Goal: Task Accomplishment & Management: Manage account settings

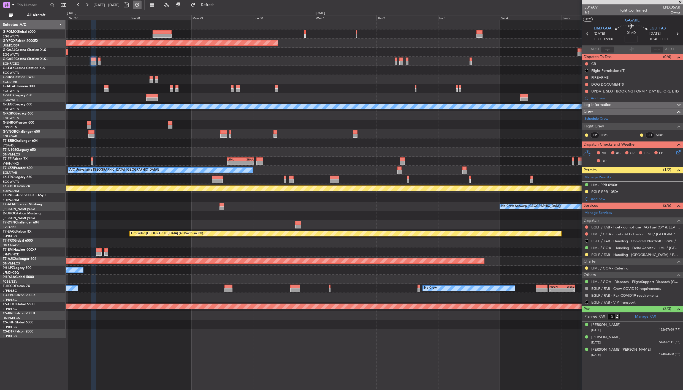
click at [142, 5] on button at bounding box center [137, 5] width 9 height 9
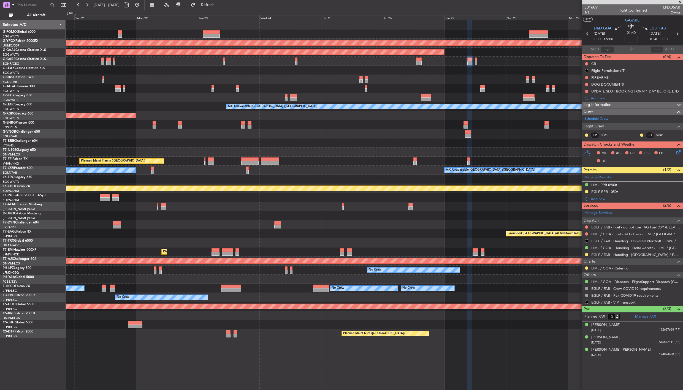
click at [142, 300] on div "AOG Maint Ostafyevo Planned [GEOGRAPHIC_DATA] A/C Unavailable [GEOGRAPHIC_DATA]…" at bounding box center [374, 179] width 617 height 318
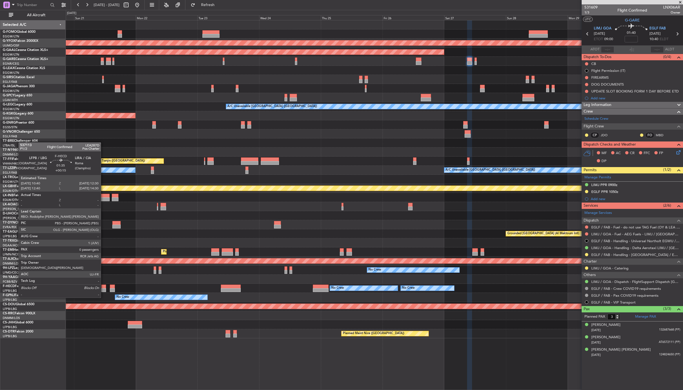
click at [104, 288] on div at bounding box center [103, 287] width 5 height 4
type input "+00:15"
type input "0"
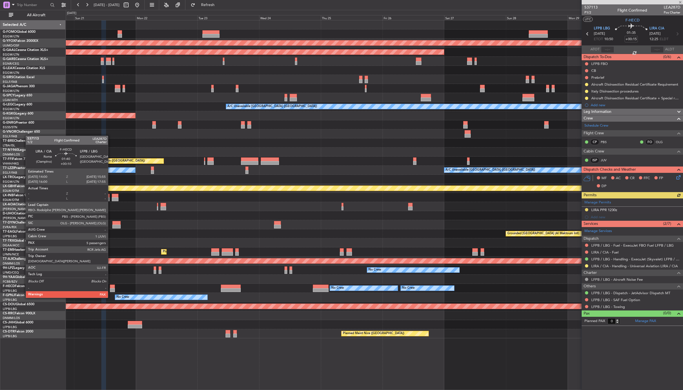
click at [111, 288] on div at bounding box center [112, 287] width 5 height 4
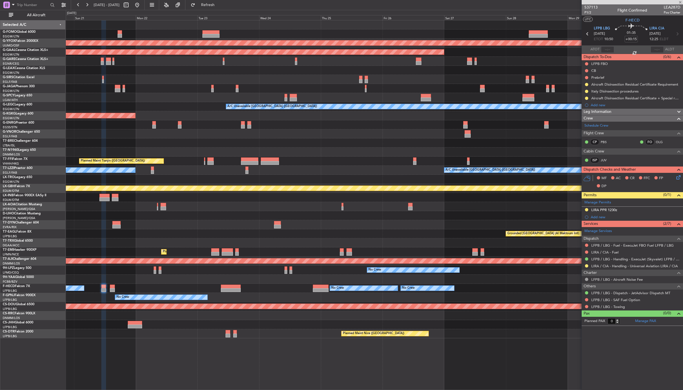
type input "+00:10"
type input "7"
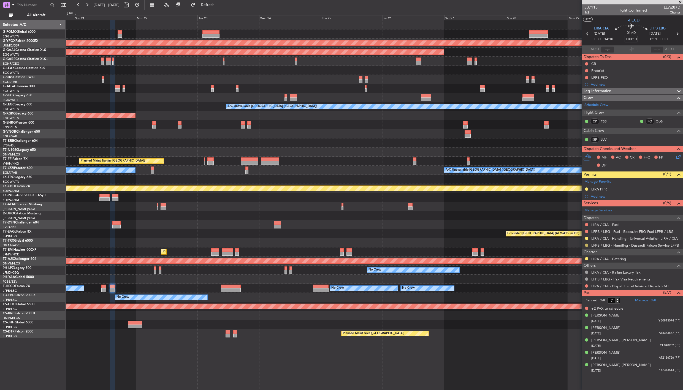
click at [586, 245] on button at bounding box center [586, 245] width 3 height 3
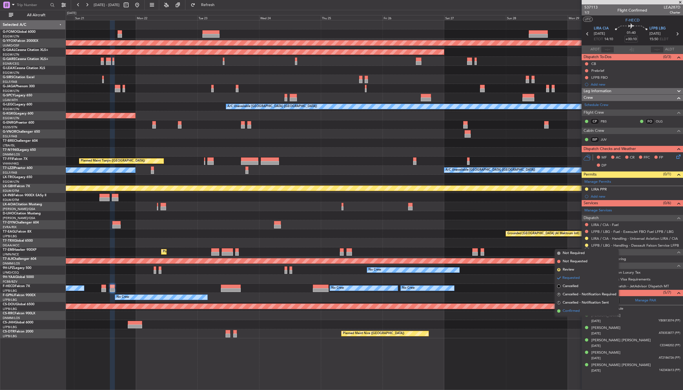
click at [579, 300] on span "Confirmed" at bounding box center [571, 311] width 17 height 6
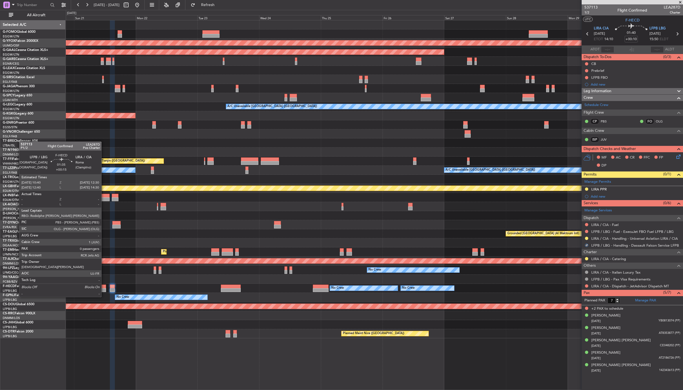
click at [104, 287] on div at bounding box center [103, 287] width 5 height 4
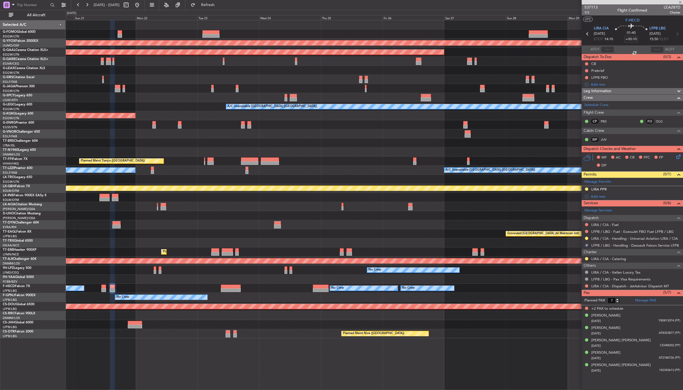
type input "+00:15"
type input "0"
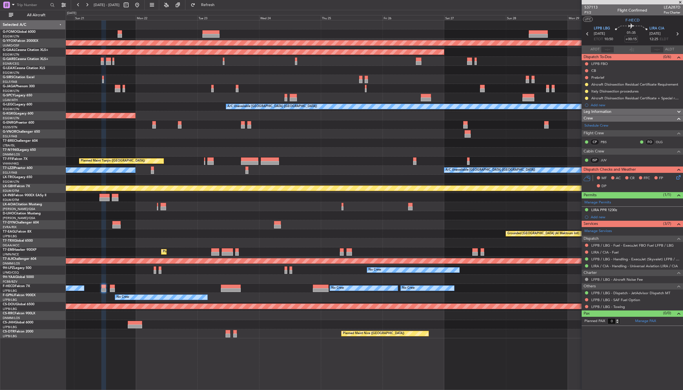
click at [460, 138] on div "AOG Maint Ostafyevo Planned [GEOGRAPHIC_DATA] A/C Unavailable [GEOGRAPHIC_DATA]…" at bounding box center [374, 179] width 617 height 318
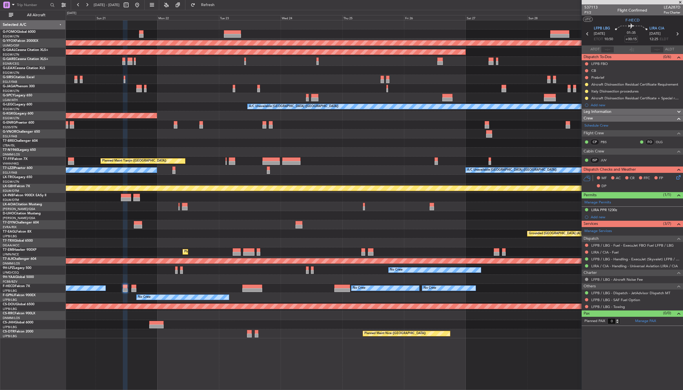
click at [126, 151] on div "AOG Maint Ostafyevo Planned [GEOGRAPHIC_DATA] A/C Unavailable [GEOGRAPHIC_DATA]…" at bounding box center [374, 179] width 617 height 318
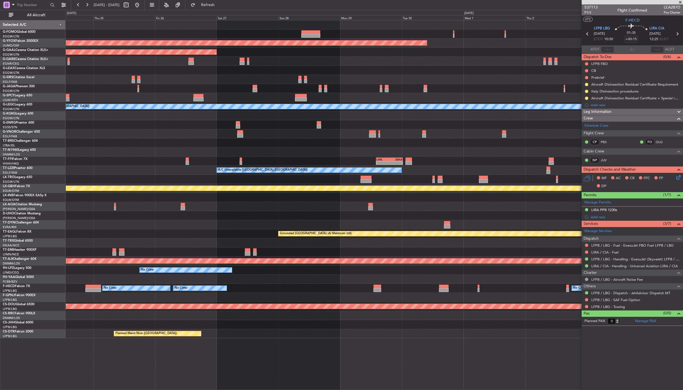
click at [191, 149] on div "AOG Maint Ostafyevo Planned [GEOGRAPHIC_DATA] A/C Unavailable [GEOGRAPHIC_DATA]…" at bounding box center [374, 179] width 617 height 318
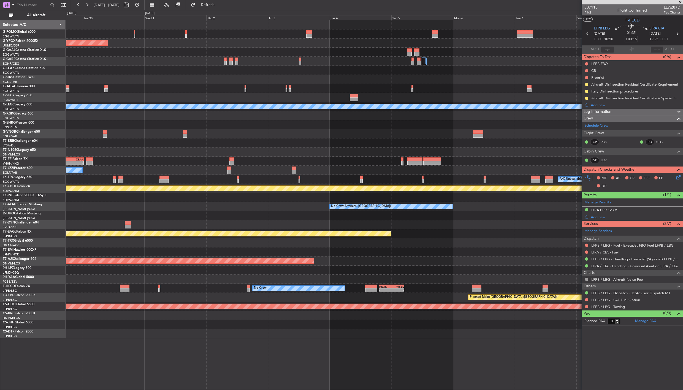
click at [179, 164] on div "AOG Maint Ostafyevo A/C Unavailable [GEOGRAPHIC_DATA] ([GEOGRAPHIC_DATA]) - - L…" at bounding box center [374, 179] width 617 height 318
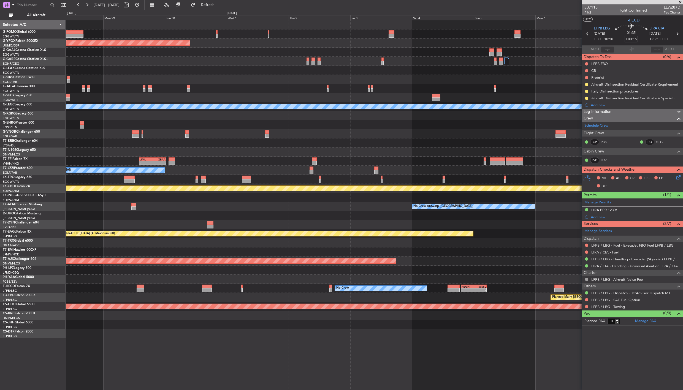
click at [465, 143] on div "AOG Maint Ostafyevo Planned [GEOGRAPHIC_DATA] A/C Unavailable [GEOGRAPHIC_DATA]…" at bounding box center [374, 179] width 617 height 318
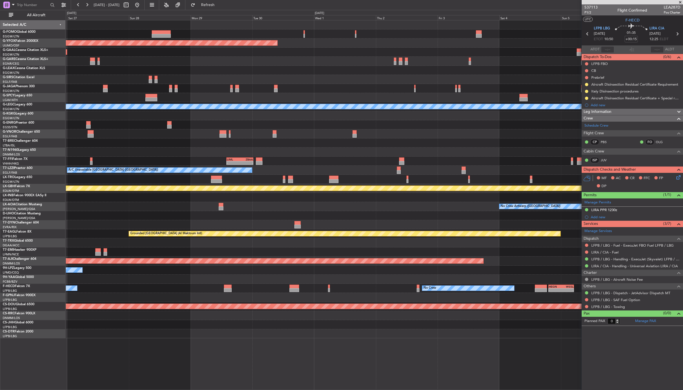
click at [351, 166] on div "AOG Maint Ostafyevo Planned [GEOGRAPHIC_DATA] A/C Unavailable [GEOGRAPHIC_DATA]…" at bounding box center [374, 179] width 617 height 318
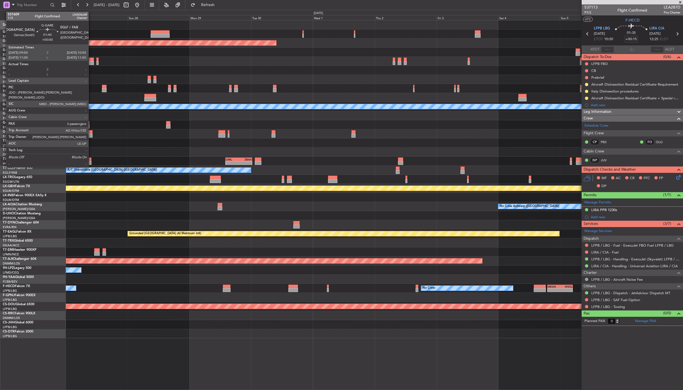
click at [91, 62] on div at bounding box center [91, 63] width 5 height 4
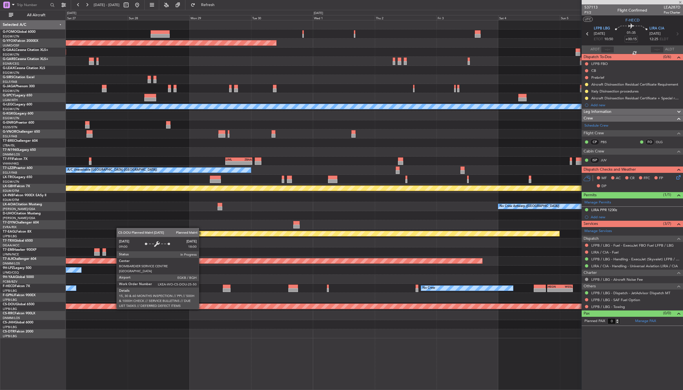
type input "3"
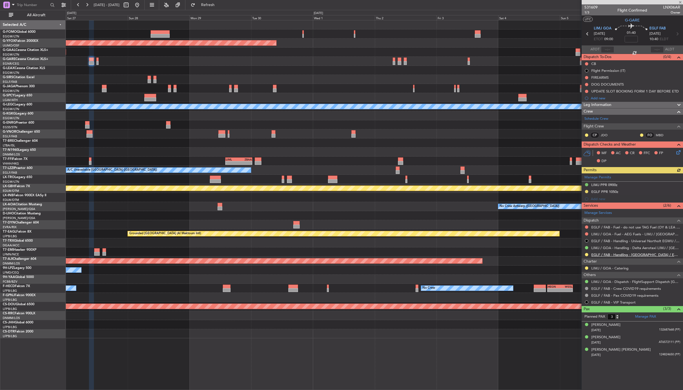
click at [610, 256] on link "EGLF / FAB - Handling - [GEOGRAPHIC_DATA] / EGLF / FAB" at bounding box center [635, 255] width 89 height 5
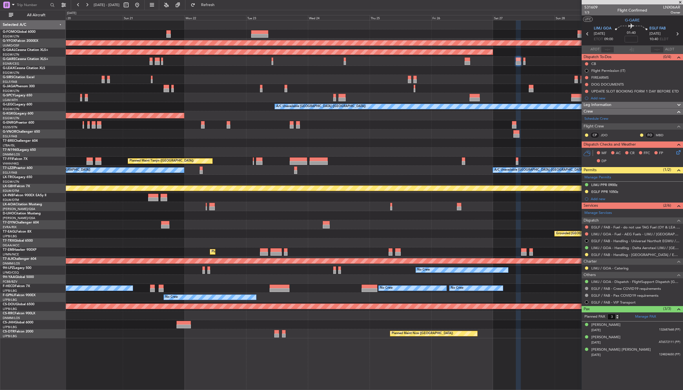
click at [542, 293] on div "AOG Maint Ostafyevo Planned [GEOGRAPHIC_DATA] A/C Unavailable [GEOGRAPHIC_DATA]…" at bounding box center [374, 179] width 617 height 318
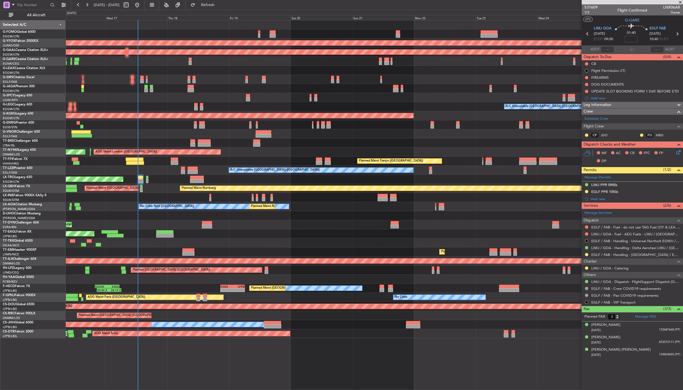
click at [510, 283] on div "OLBA 11:00 Z KTEB 22:45 Z 10:50 Z 22:30 Z AOG Maint Ostafyevo Planned [GEOGRAPH…" at bounding box center [374, 179] width 617 height 318
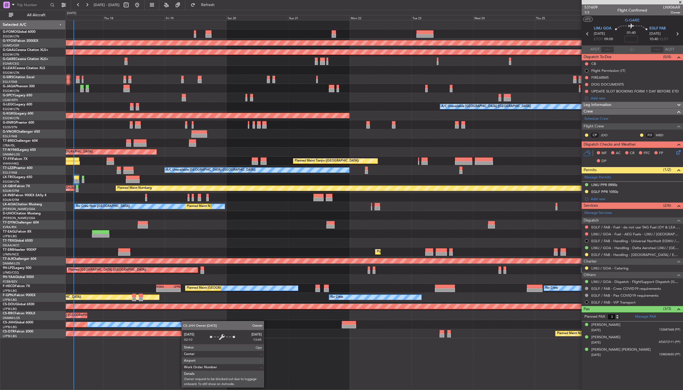
click at [193, 300] on div "OLBA 11:00 Z KTEB 22:45 Z 10:50 Z 22:30 Z AOG Maint Ostafyevo Planned [GEOGRAPH…" at bounding box center [374, 179] width 617 height 318
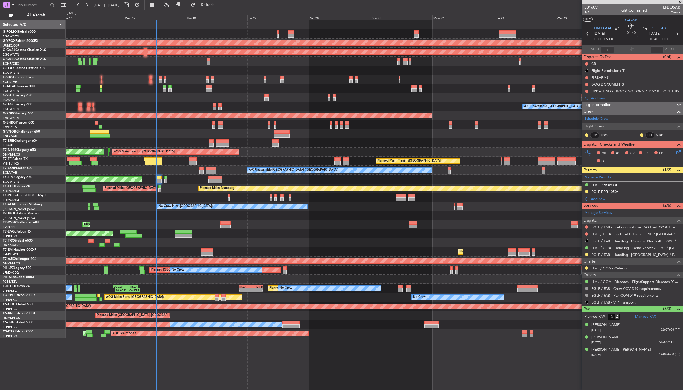
click at [167, 290] on div "No Crew Planned Maint [GEOGRAPHIC_DATA] ([GEOGRAPHIC_DATA]) No Crew - - KSEA 20…" at bounding box center [374, 288] width 617 height 9
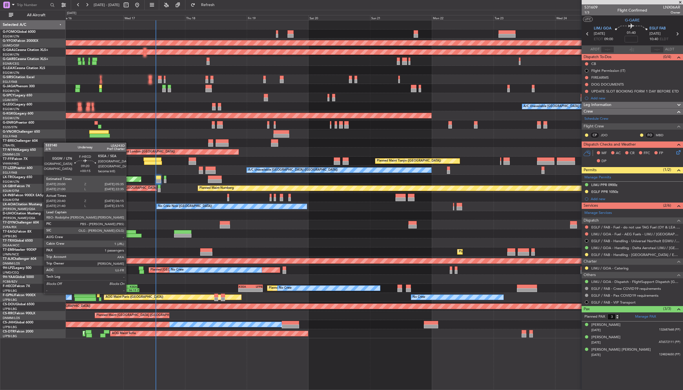
click at [129, 288] on div "KSEA" at bounding box center [131, 286] width 12 height 3
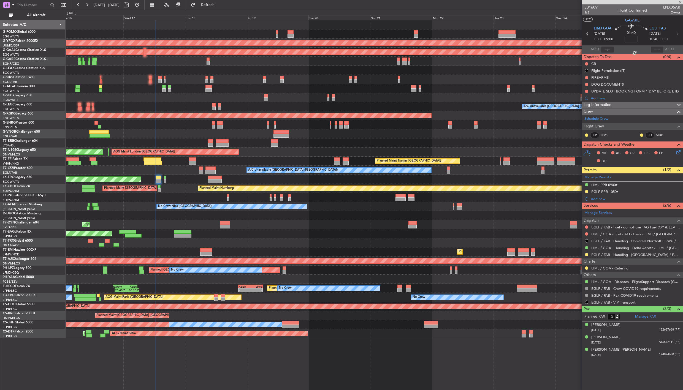
type input "+00:15"
type input "20:50"
type input "06:10"
type input "1"
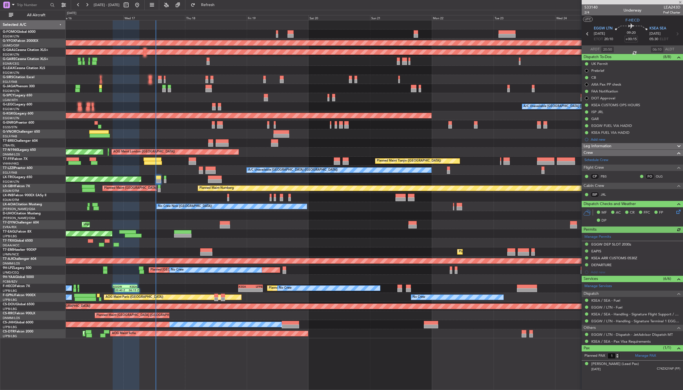
click at [613, 147] on div "Leg Information" at bounding box center [632, 146] width 101 height 6
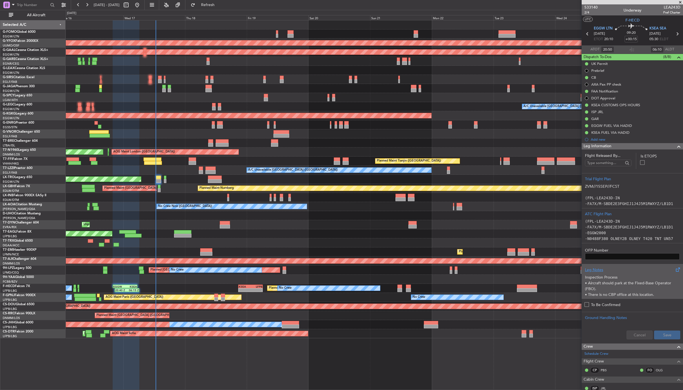
click at [605, 284] on p "• Aircraft should park at the Fixed-Base Operator (FBO)." at bounding box center [632, 286] width 95 height 12
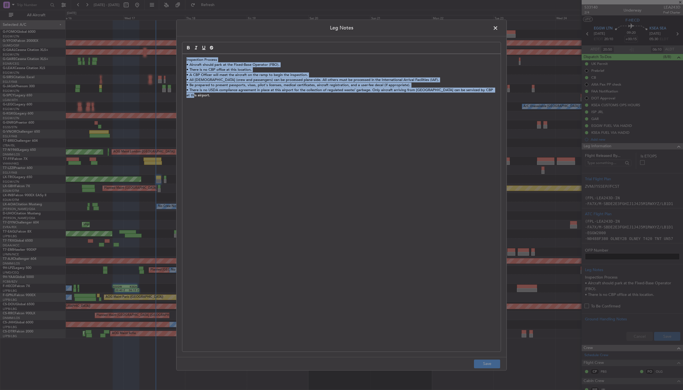
drag, startPoint x: 186, startPoint y: 61, endPoint x: 501, endPoint y: 88, distance: 315.7
click at [501, 88] on div "Leg Notes Inspection Process • Aircraft should park at the Fixed-Base Operator …" at bounding box center [341, 195] width 330 height 351
click at [315, 149] on div "Inspection Process • Aircraft should park at the Fixed-Base Operator (FBO). • T…" at bounding box center [341, 203] width 318 height 298
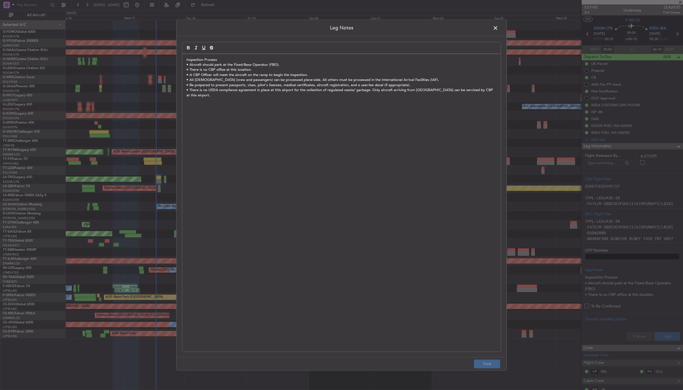
click at [498, 27] on span at bounding box center [498, 29] width 0 height 11
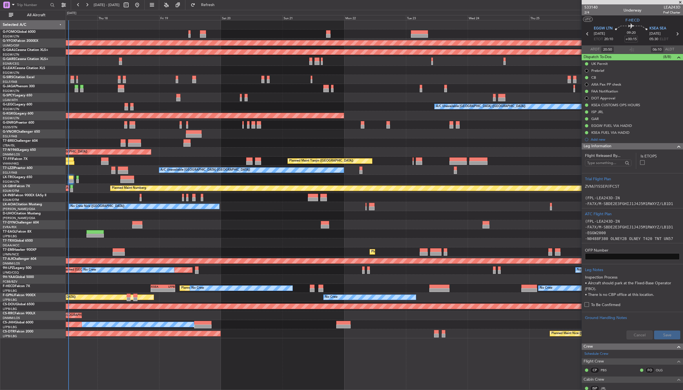
click at [229, 174] on div "AOG Maint Ostafyevo Planned [GEOGRAPHIC_DATA] A/C Unavailable [GEOGRAPHIC_DATA]…" at bounding box center [374, 179] width 617 height 318
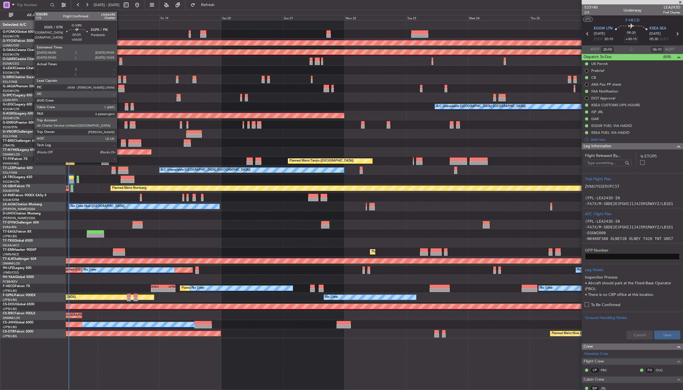
click at [120, 78] on div at bounding box center [119, 78] width 3 height 4
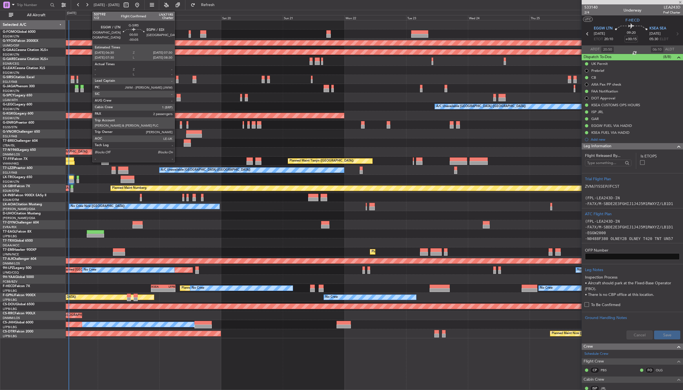
type input "+00:05"
type input "6"
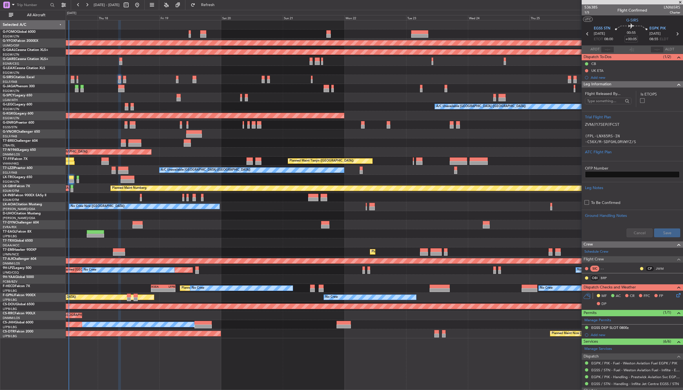
click at [602, 84] on span "Leg Information" at bounding box center [598, 84] width 28 height 6
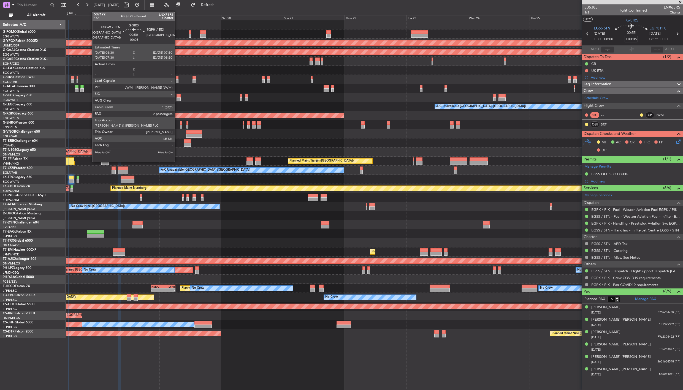
click at [177, 79] on div at bounding box center [177, 81] width 3 height 4
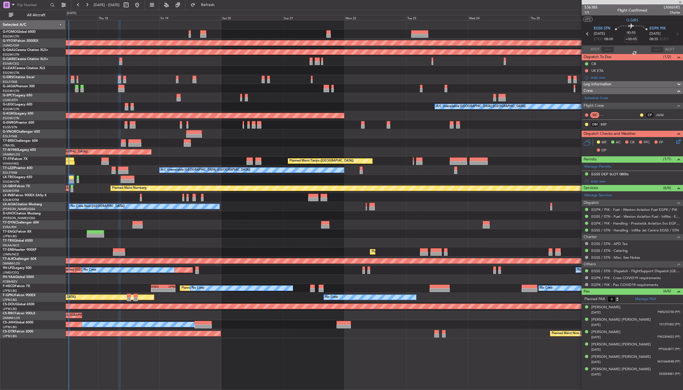
type input "-00:05"
type input "2"
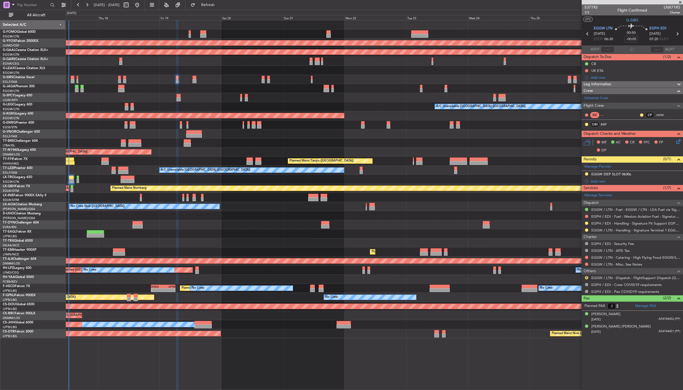
click at [596, 83] on span "Leg Information" at bounding box center [598, 84] width 28 height 6
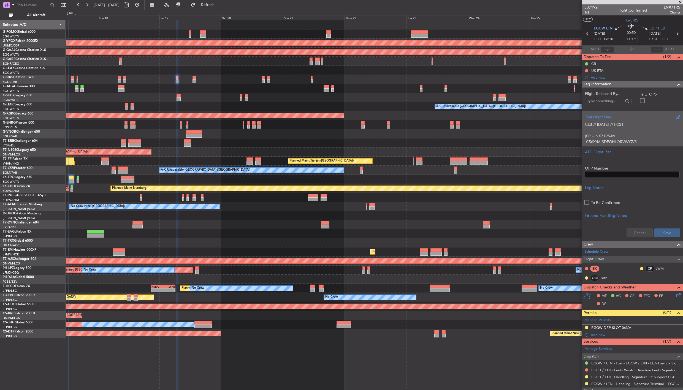
click at [617, 131] on p at bounding box center [632, 131] width 95 height 6
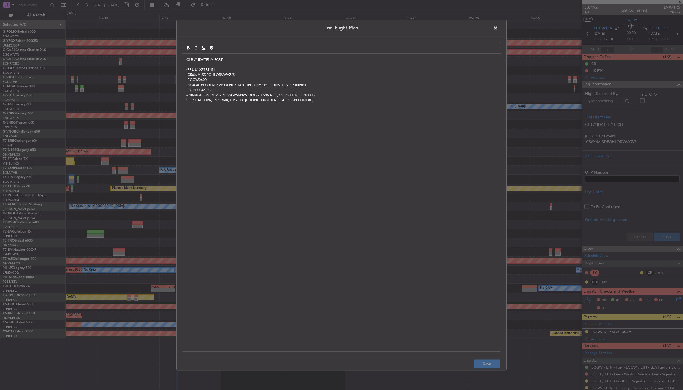
click at [186, 60] on p "CLB // [DATE] // FCST" at bounding box center [341, 59] width 310 height 5
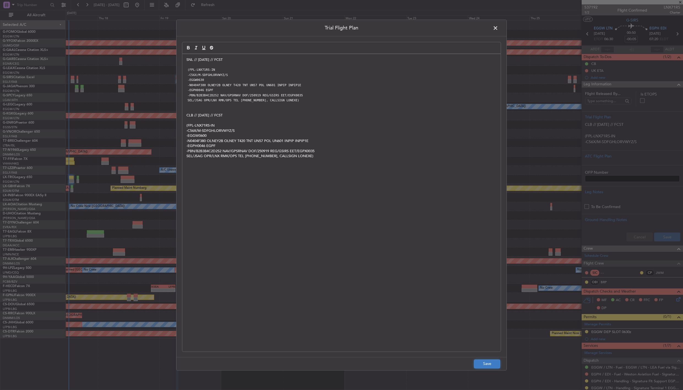
click at [488, 300] on button "Save" at bounding box center [487, 364] width 26 height 9
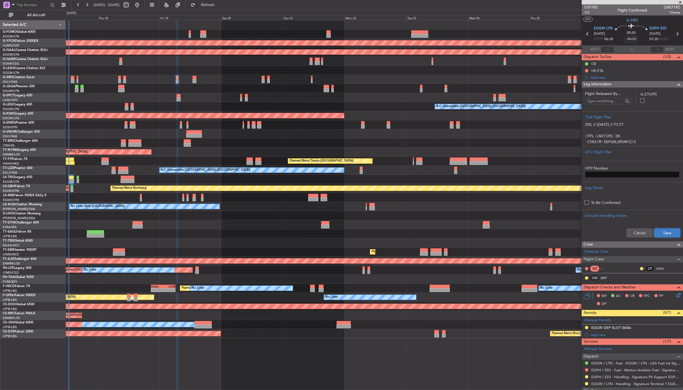
click at [664, 232] on button "Save" at bounding box center [667, 233] width 26 height 9
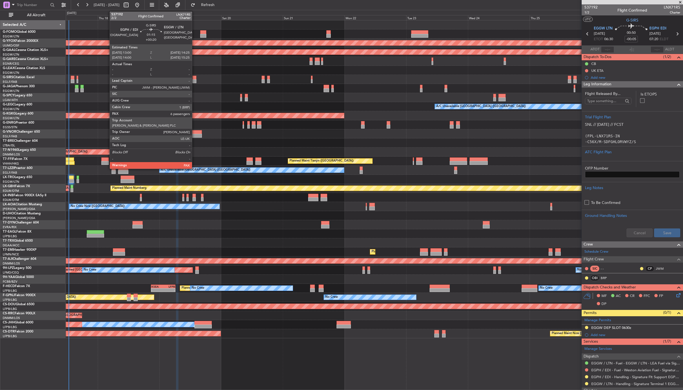
click at [194, 77] on div at bounding box center [195, 78] width 4 height 4
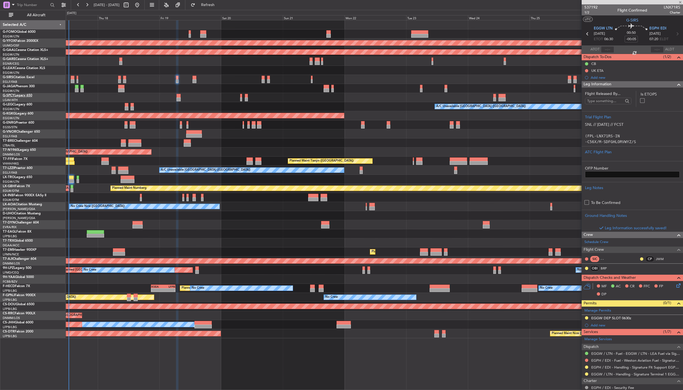
type input "+00:20"
type input "7"
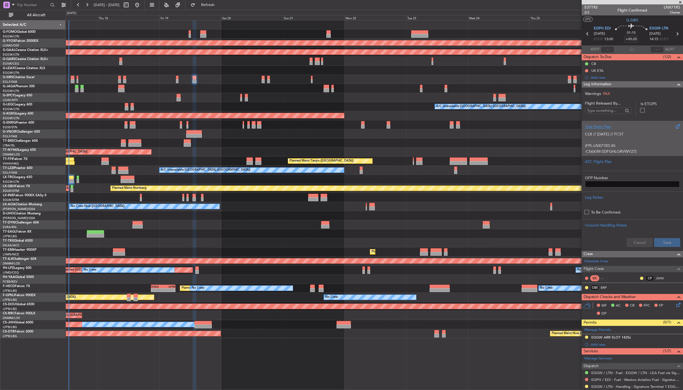
click at [614, 131] on p "CLB // [DATE] // FCST" at bounding box center [632, 134] width 95 height 6
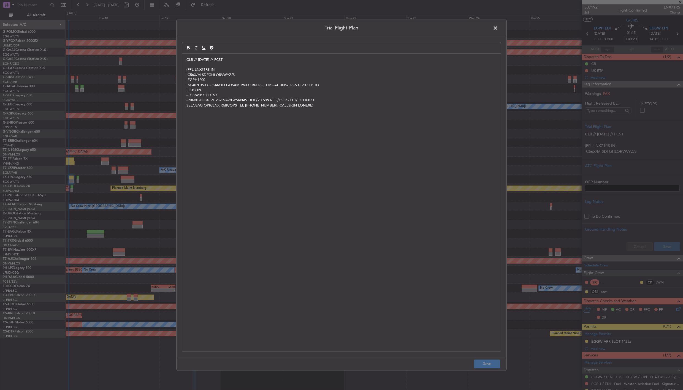
click at [185, 59] on div "CLB // [DATE] // FCST (FPL-LNX71RS-IN -C56X/M-SDFGHLORVWYZ/S -EGPH1200 -N0407F3…" at bounding box center [341, 203] width 318 height 298
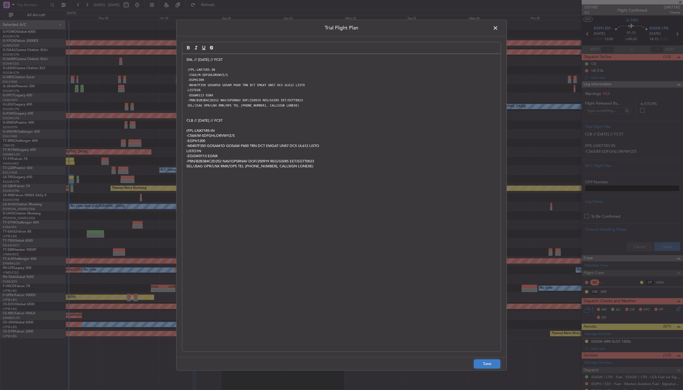
click at [491, 300] on button "Save" at bounding box center [487, 364] width 26 height 9
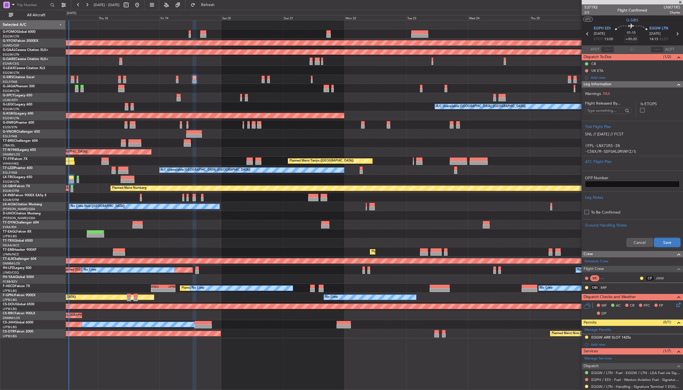
click at [662, 244] on button "Save" at bounding box center [667, 242] width 26 height 9
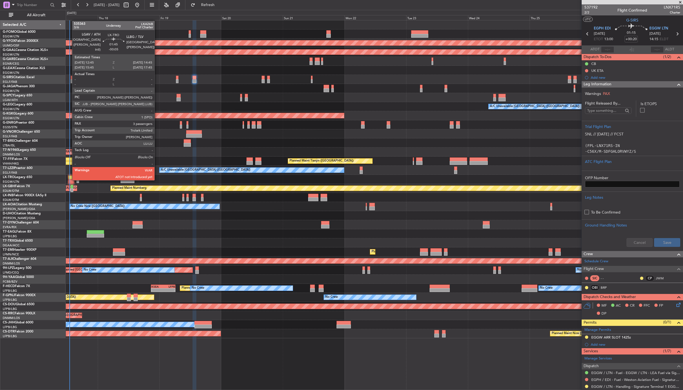
click at [70, 180] on div at bounding box center [71, 181] width 5 height 4
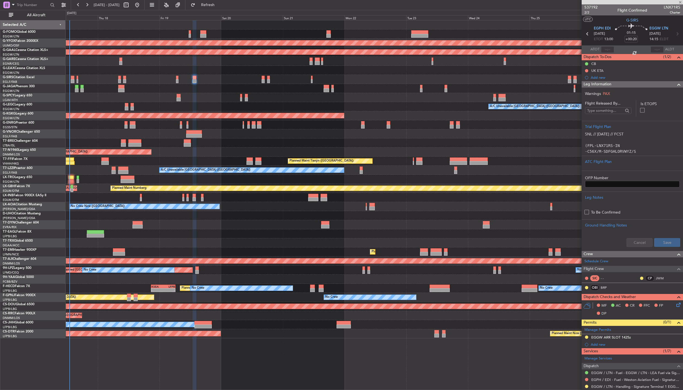
type input "-00:05"
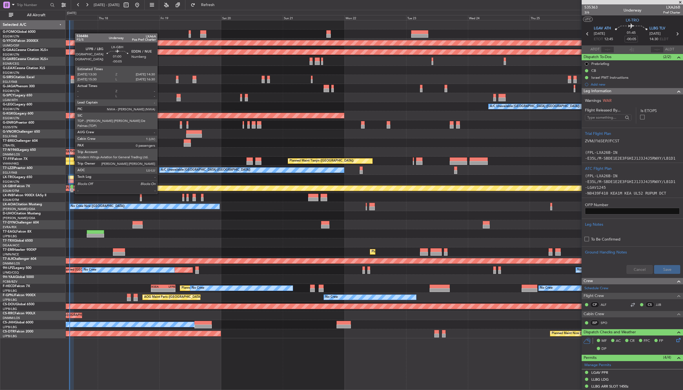
click at [72, 188] on div at bounding box center [72, 190] width 3 height 4
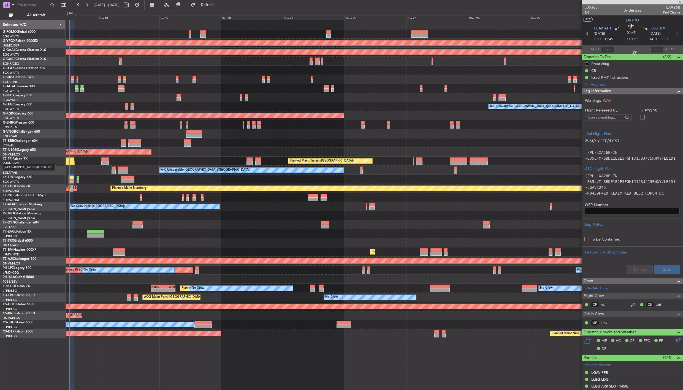
type input "0"
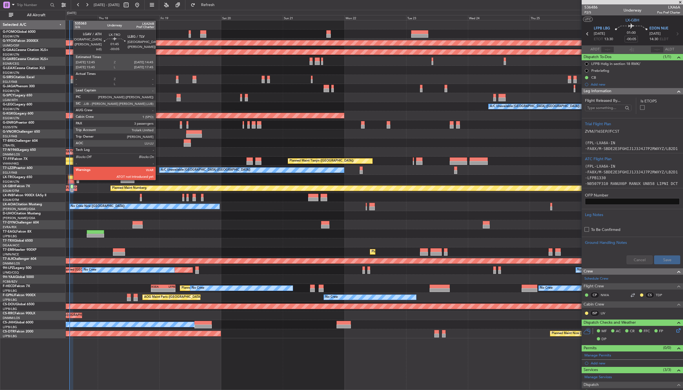
click at [71, 180] on div at bounding box center [71, 181] width 5 height 4
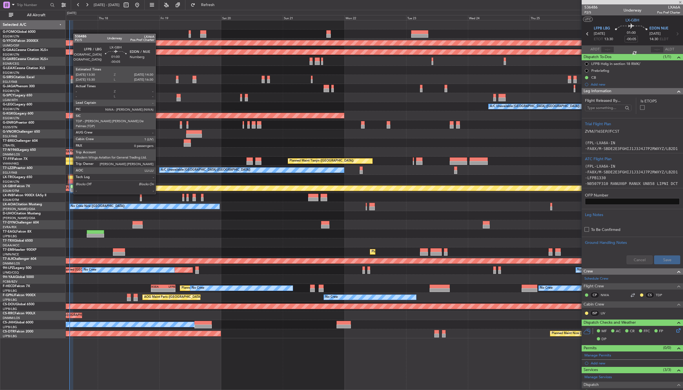
click at [71, 189] on div at bounding box center [72, 190] width 3 height 4
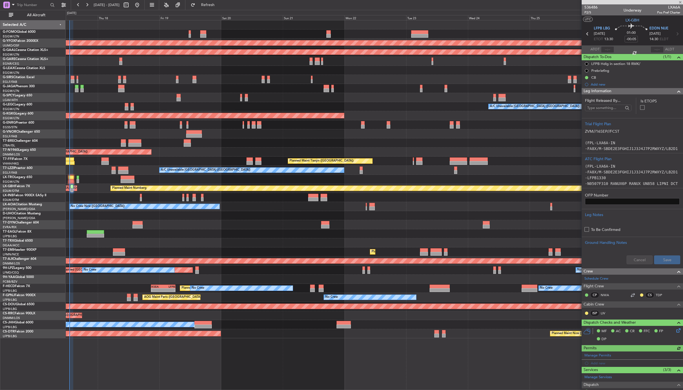
click at [632, 91] on div "Leg Information" at bounding box center [632, 91] width 101 height 6
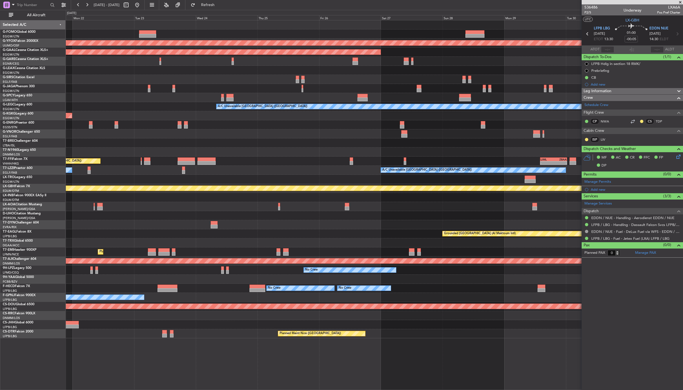
click at [174, 196] on div "AOG Maint Ostafyevo Planned [GEOGRAPHIC_DATA] A/C Unavailable [GEOGRAPHIC_DATA]…" at bounding box center [374, 179] width 617 height 318
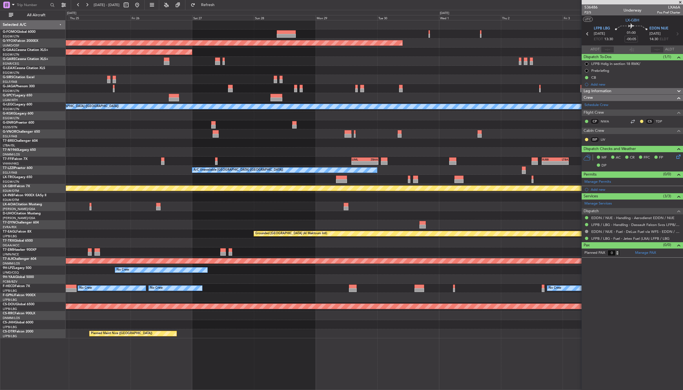
click at [40, 205] on div "AOG Maint Ostafyevo Planned [GEOGRAPHIC_DATA] A/C Unavailable [GEOGRAPHIC_DATA]…" at bounding box center [341, 200] width 683 height 380
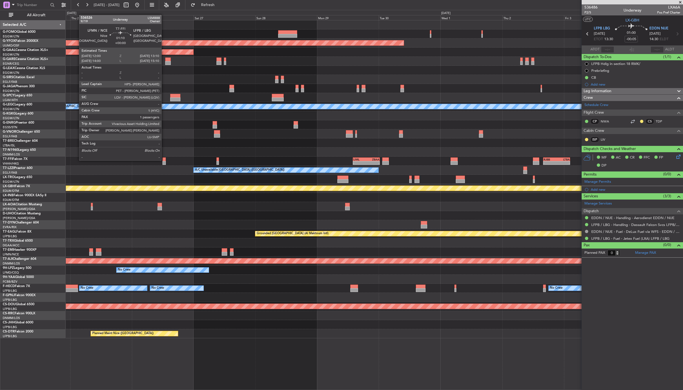
click at [164, 160] on div at bounding box center [163, 160] width 3 height 4
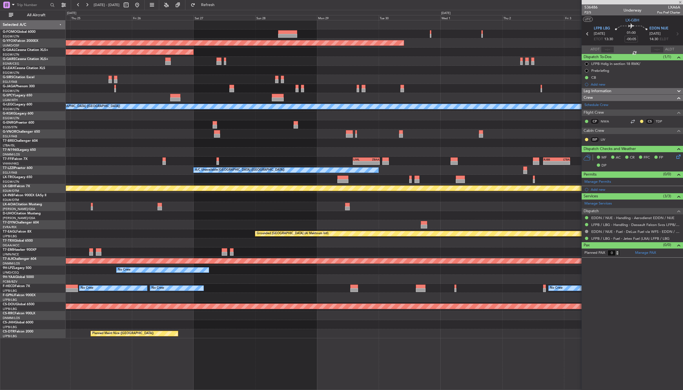
type input "1"
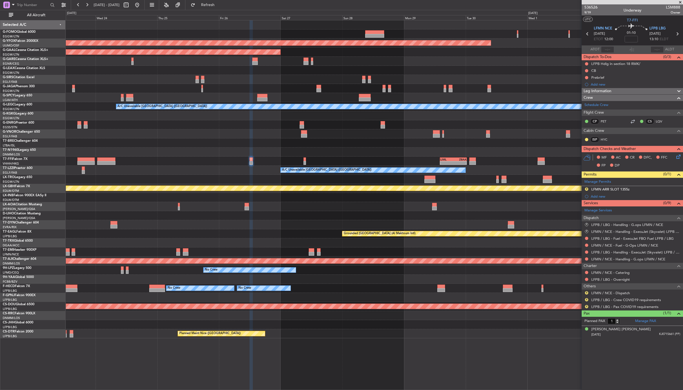
click at [283, 219] on div "AOG Maint Ostafyevo Planned Maint Dusseldorf A/C Unavailable London (Luton) AOG…" at bounding box center [374, 179] width 617 height 318
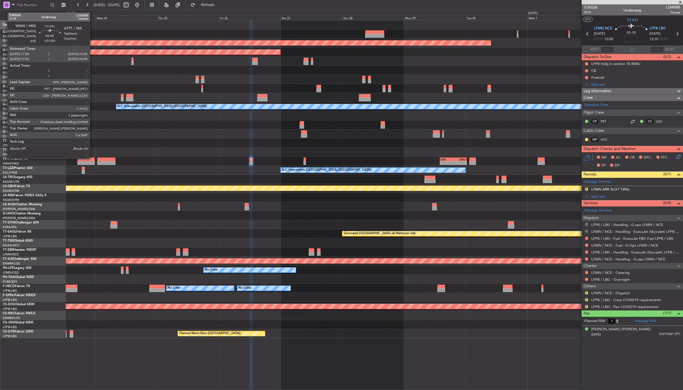
click at [93, 158] on div at bounding box center [86, 160] width 18 height 4
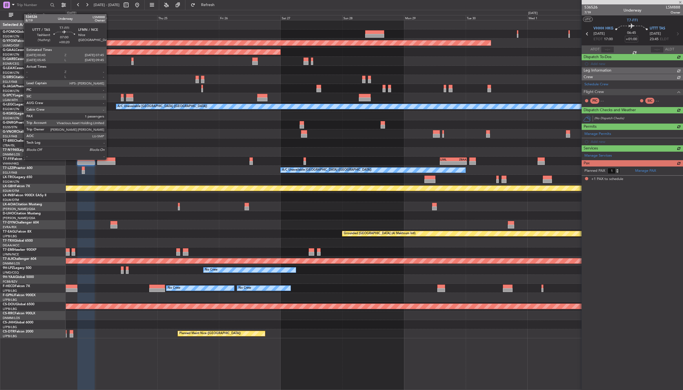
click at [109, 159] on div at bounding box center [106, 160] width 18 height 4
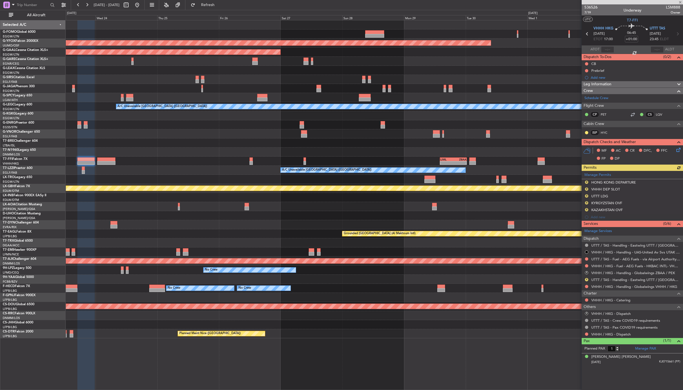
type input "+00:20"
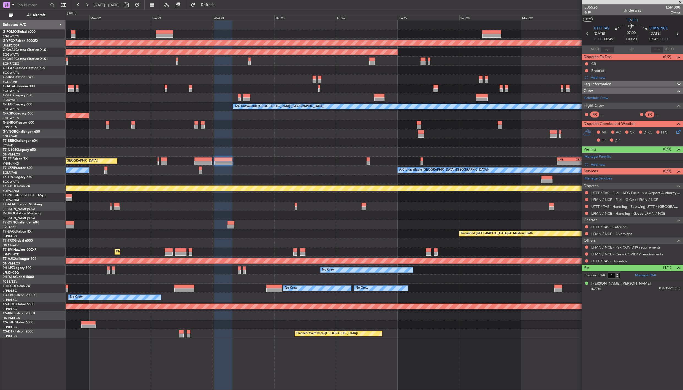
click at [259, 179] on div "AOG Maint Ostafyevo Planned Maint Dusseldorf A/C Unavailable London (Luton) AOG…" at bounding box center [374, 179] width 617 height 318
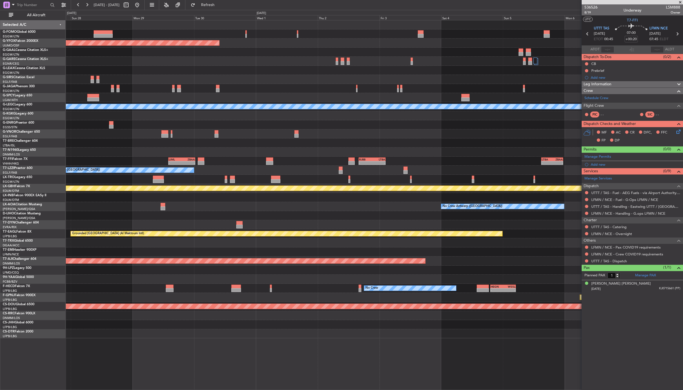
click at [128, 193] on div "AOG Maint Ostafyevo Planned Maint Dusseldorf A/C Unavailable London (Luton) - -…" at bounding box center [374, 179] width 617 height 318
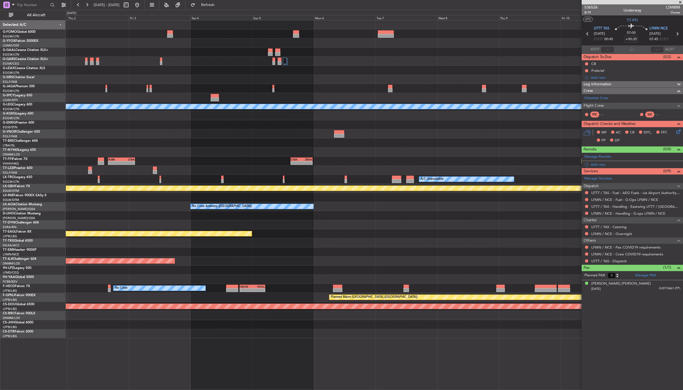
click at [155, 227] on div "AOG Maint Ostafyevo A/C Unavailable London (Luton) - - RJBB 16:00 Z LTBA 02:30 …" at bounding box center [374, 179] width 617 height 318
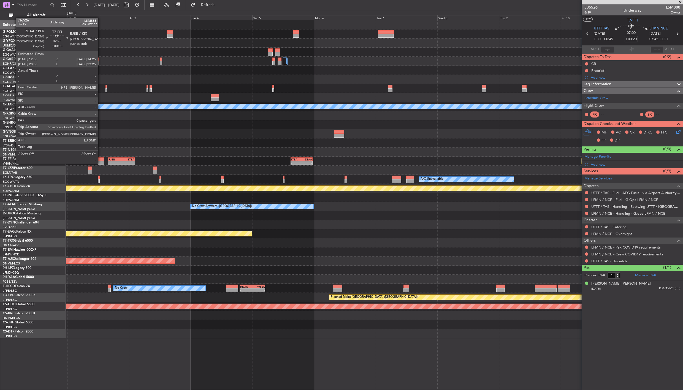
click at [101, 163] on div at bounding box center [101, 163] width 6 height 4
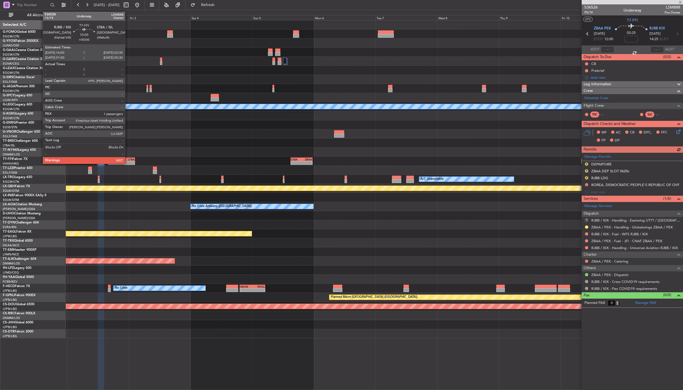
click at [128, 160] on div "LTBA" at bounding box center [127, 159] width 13 height 3
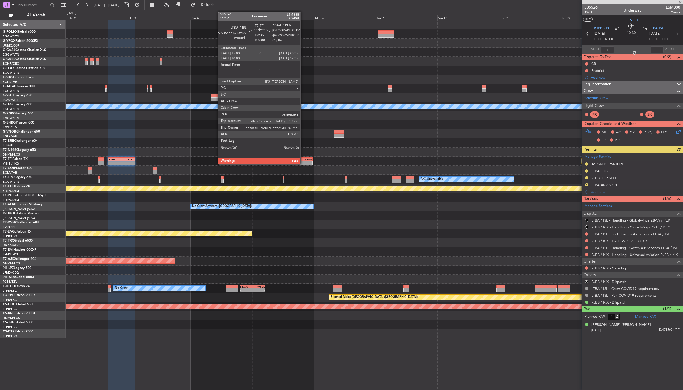
click at [303, 159] on div "ZBAA" at bounding box center [307, 159] width 10 height 3
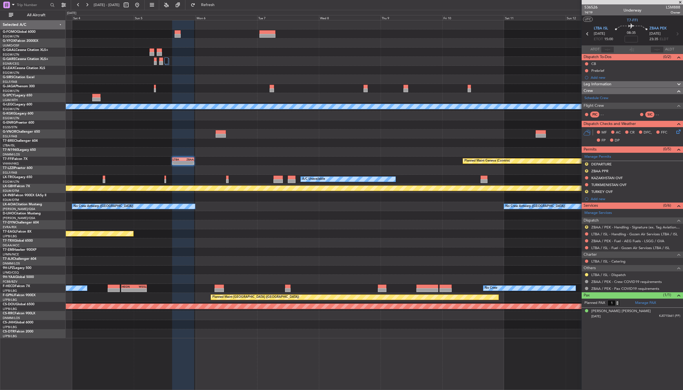
click at [324, 255] on div "Owner London (Luton) A/C Unavailable London (Luton) Planned Maint Geneva (Coint…" at bounding box center [374, 179] width 617 height 318
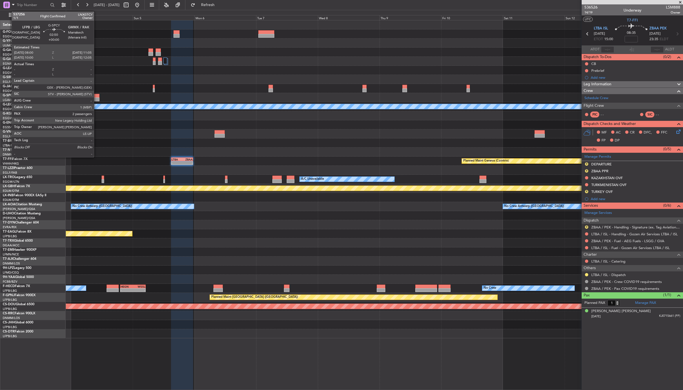
click at [97, 96] on div at bounding box center [95, 96] width 8 height 4
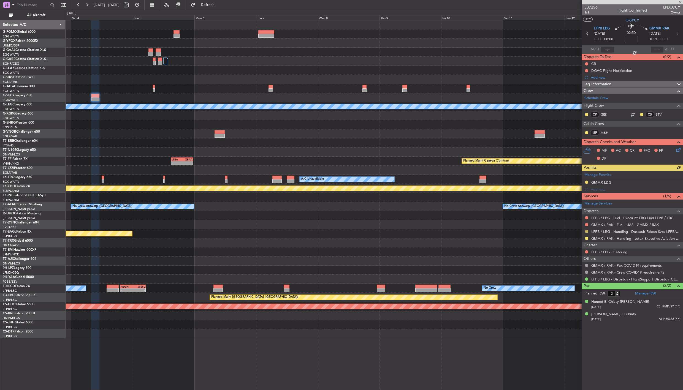
click at [588, 231] on button at bounding box center [586, 231] width 3 height 3
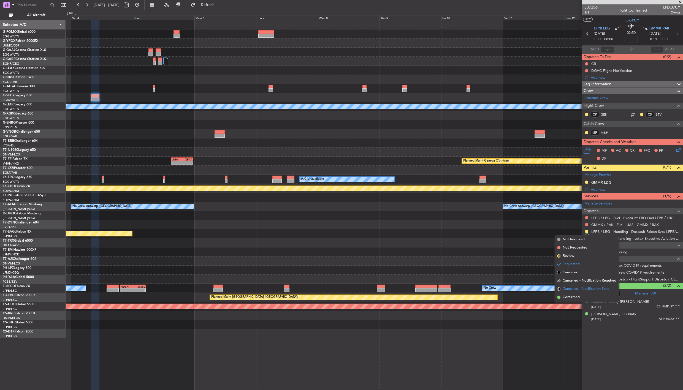
click at [586, 291] on span "Cancelled - Notification Sent" at bounding box center [586, 289] width 46 height 6
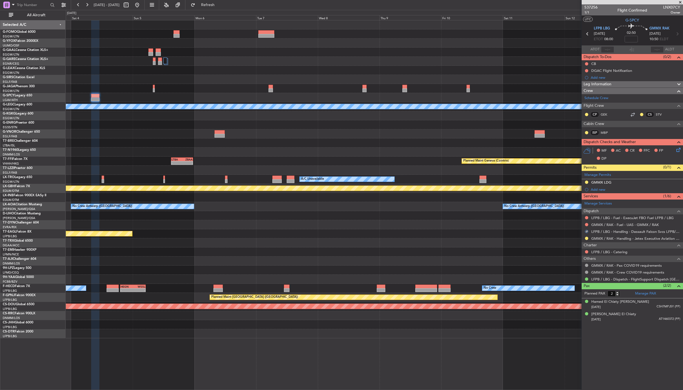
click at [588, 36] on icon at bounding box center [587, 33] width 7 height 7
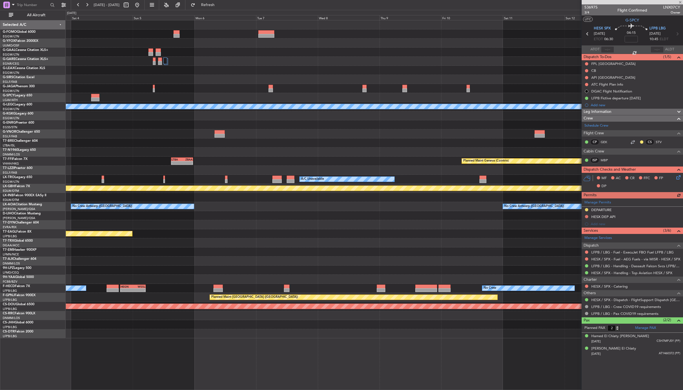
click at [678, 32] on icon at bounding box center [677, 33] width 7 height 7
click at [678, 35] on icon at bounding box center [677, 33] width 7 height 7
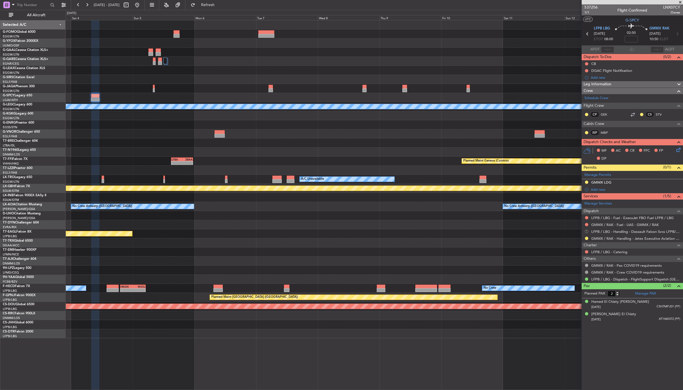
click at [587, 231] on button "S" at bounding box center [586, 231] width 3 height 3
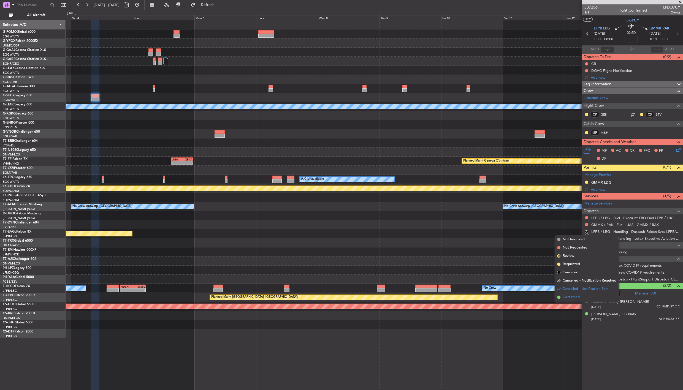
click at [577, 298] on span "Confirmed" at bounding box center [571, 298] width 17 height 6
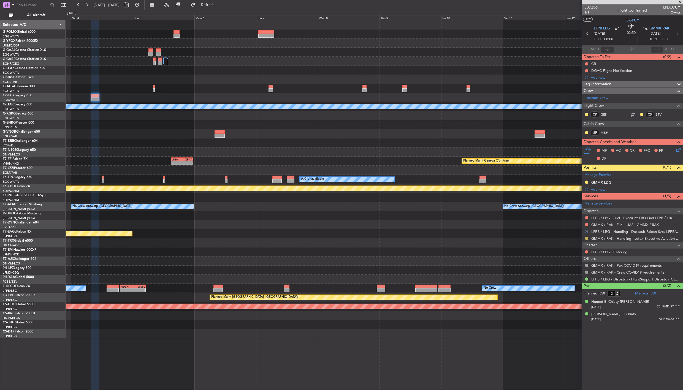
click at [586, 239] on button at bounding box center [586, 238] width 3 height 3
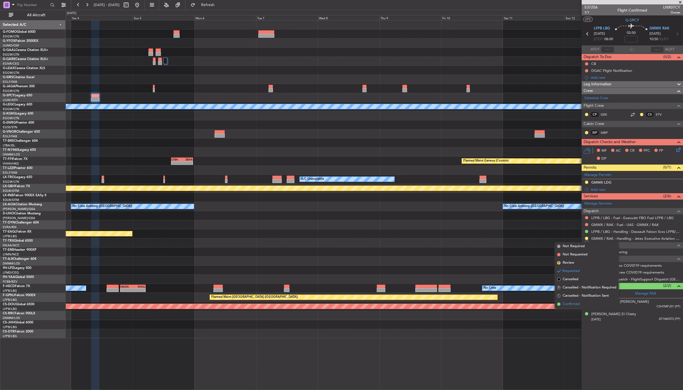
click at [574, 306] on span "Confirmed" at bounding box center [571, 305] width 17 height 6
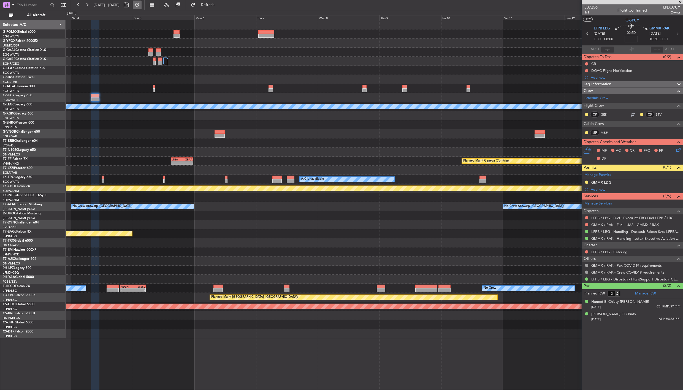
click at [142, 7] on button at bounding box center [137, 5] width 9 height 9
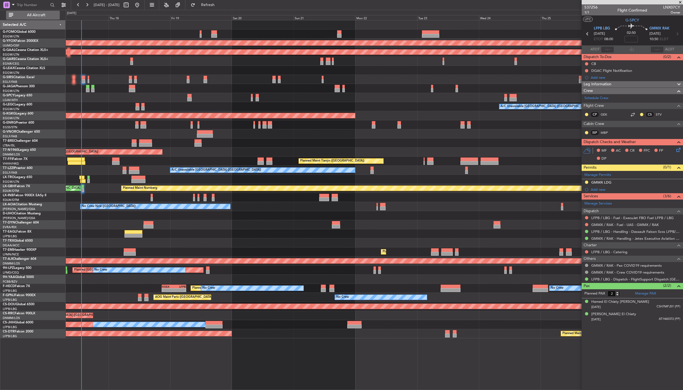
click at [31, 18] on button "All Aircraft" at bounding box center [33, 15] width 54 height 9
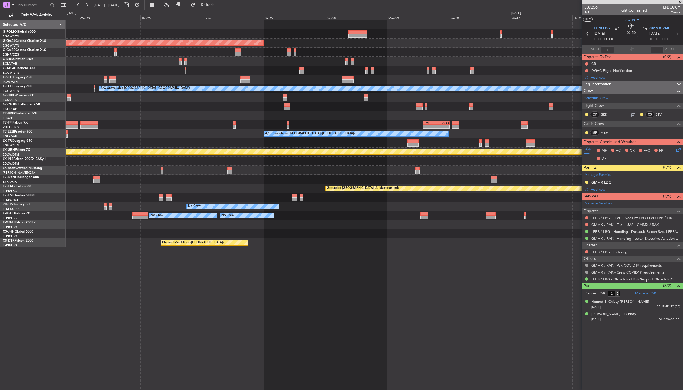
click at [76, 180] on div "Planned Maint Dusseldorf A/C Unavailable London (Luton) - - LIML 14:00 Z ZBAA 0…" at bounding box center [374, 133] width 617 height 227
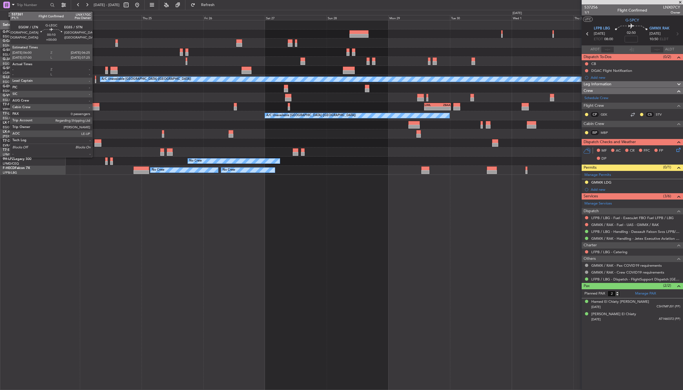
click at [95, 80] on div at bounding box center [95, 81] width 1 height 4
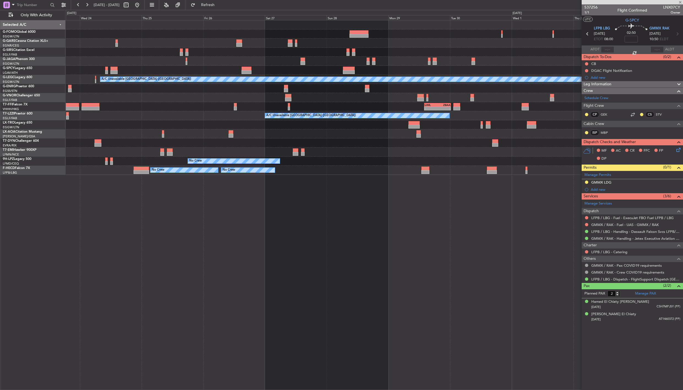
type input "0"
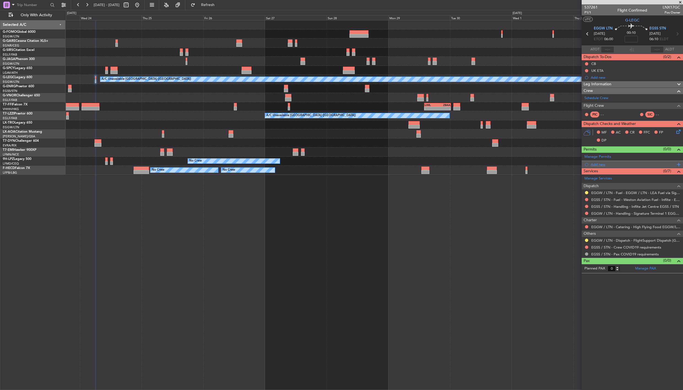
click at [600, 163] on div "Add new" at bounding box center [633, 164] width 85 height 5
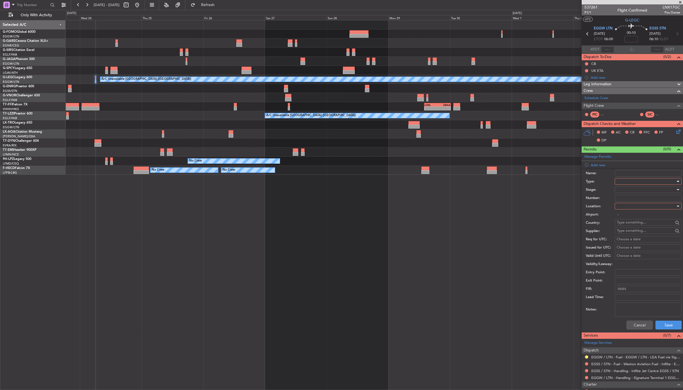
click at [622, 181] on div at bounding box center [646, 181] width 59 height 8
click at [631, 235] on span "Slot" at bounding box center [645, 234] width 57 height 8
click at [631, 191] on div at bounding box center [646, 190] width 59 height 8
click at [639, 227] on span "Requested" at bounding box center [645, 226] width 57 height 8
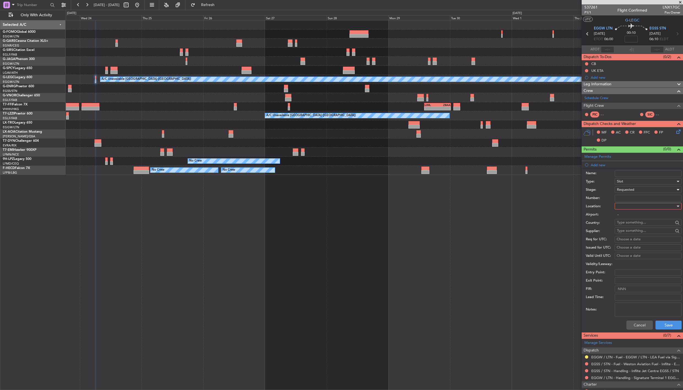
click at [637, 205] on div at bounding box center [646, 206] width 59 height 8
click at [638, 221] on span "Departure" at bounding box center [645, 218] width 57 height 8
type input "EGGW / LTN"
click at [670, 323] on button "Save" at bounding box center [668, 325] width 26 height 9
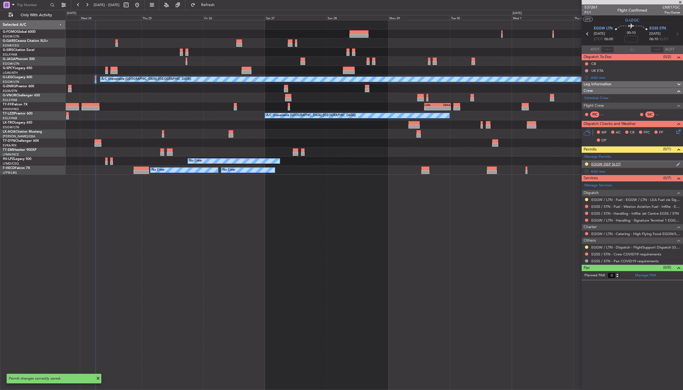
click at [615, 162] on div "EGGW DEP SLOT" at bounding box center [605, 164] width 29 height 5
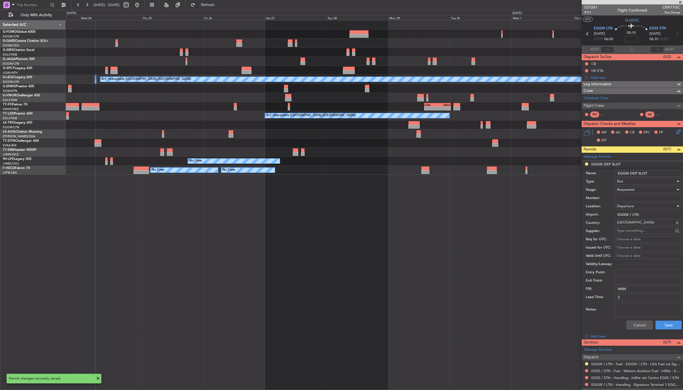
click at [649, 174] on input "EGGW DEP SLOT" at bounding box center [648, 173] width 67 height 7
type input "EGGW DEP SLOT 0600z"
click at [667, 321] on button "Save" at bounding box center [668, 325] width 26 height 9
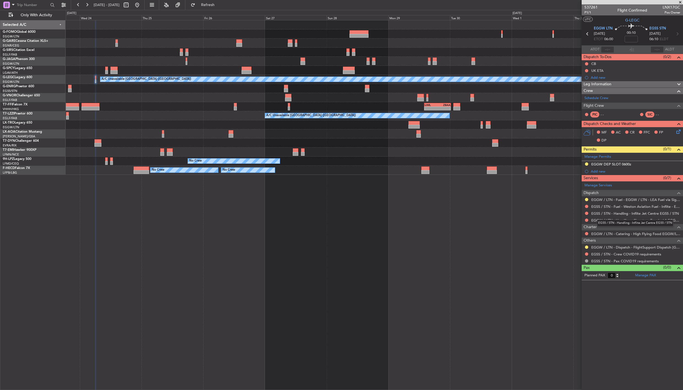
click at [606, 220] on div "EGSS / STN - Handling - Inflite Jet Centre EGSS / STN" at bounding box center [635, 223] width 76 height 7
click at [607, 221] on link "EGGW / LTN - Handling - Signature Terminal 1 EGGW / LTN" at bounding box center [635, 220] width 89 height 5
click at [601, 213] on link "EGSS / STN - Handling - Inflite Jet Centre EGSS / STN" at bounding box center [635, 213] width 88 height 5
click at [142, 3] on button at bounding box center [137, 5] width 9 height 9
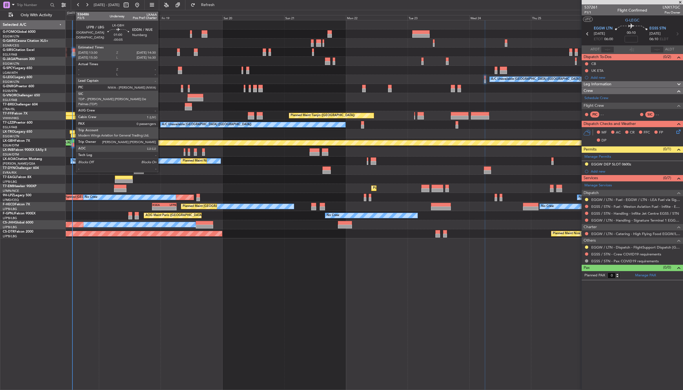
click at [73, 142] on div at bounding box center [73, 141] width 3 height 4
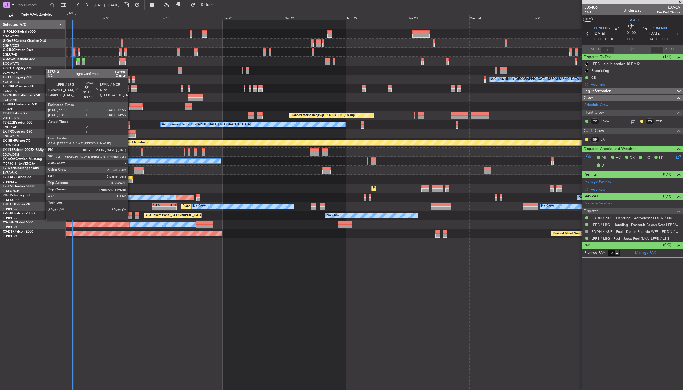
click at [131, 214] on div at bounding box center [130, 214] width 4 height 4
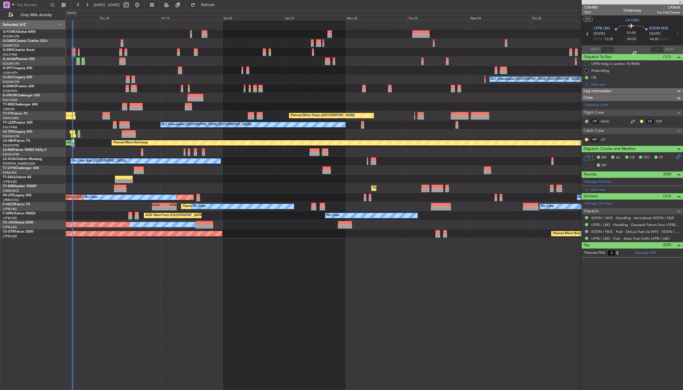
type input "+00:10"
type input "3"
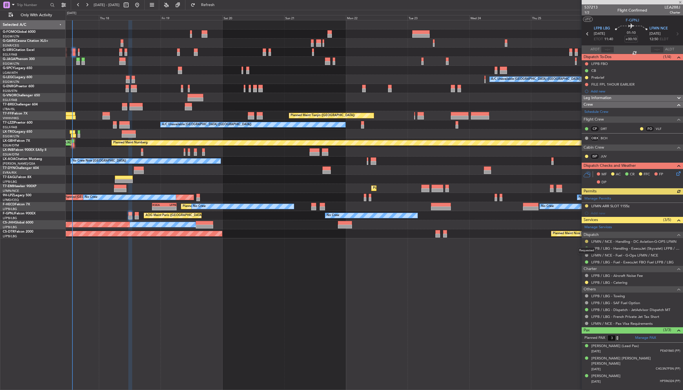
click at [587, 241] on button at bounding box center [586, 241] width 3 height 3
drag, startPoint x: 568, startPoint y: 308, endPoint x: 579, endPoint y: 277, distance: 32.9
click at [568, 308] on span "Confirmed" at bounding box center [571, 308] width 17 height 6
click at [614, 208] on div "LFMN ARR SLOT 1155z" at bounding box center [610, 206] width 38 height 5
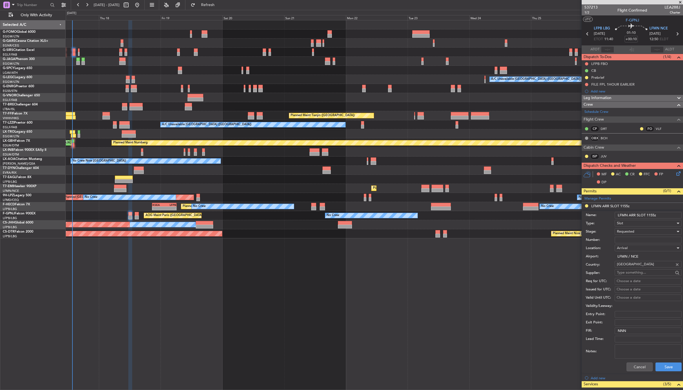
click at [636, 243] on input "Number:" at bounding box center [648, 240] width 67 height 7
paste input "LFMNA000089152"
type input "LFMNA000089152"
click at [635, 230] on div "Requested" at bounding box center [646, 231] width 59 height 8
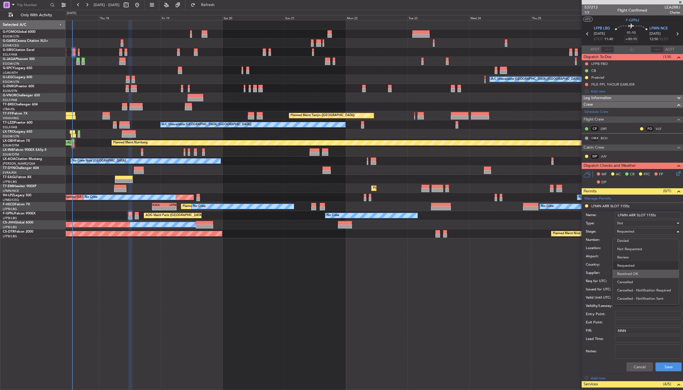
click at [635, 271] on span "Received OK" at bounding box center [645, 274] width 57 height 8
click at [660, 367] on button "Save" at bounding box center [668, 367] width 26 height 9
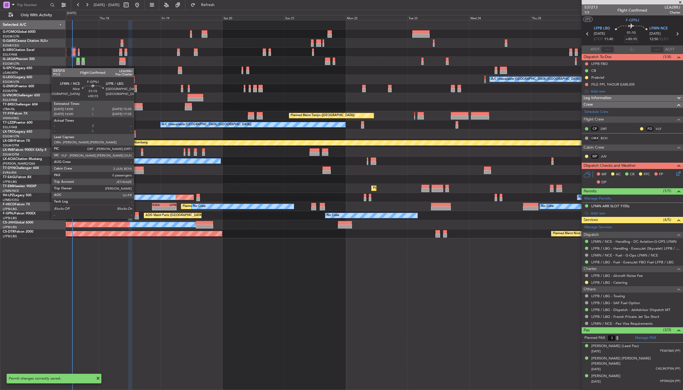
click at [137, 213] on div at bounding box center [137, 214] width 4 height 4
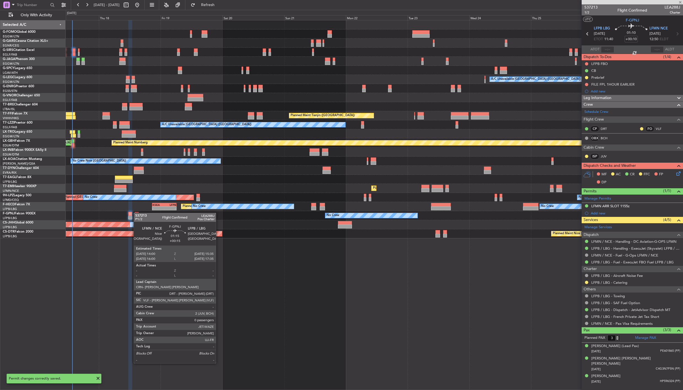
type input "+00:15"
type input "0"
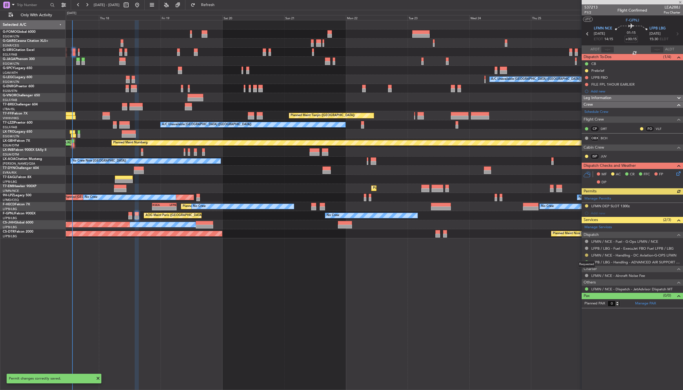
click at [586, 255] on button at bounding box center [586, 255] width 3 height 3
click at [580, 321] on li "Confirmed" at bounding box center [587, 321] width 64 height 8
click at [613, 203] on div "Manage Permits LFMN DEP SLOT 1300z Add new" at bounding box center [632, 206] width 101 height 22
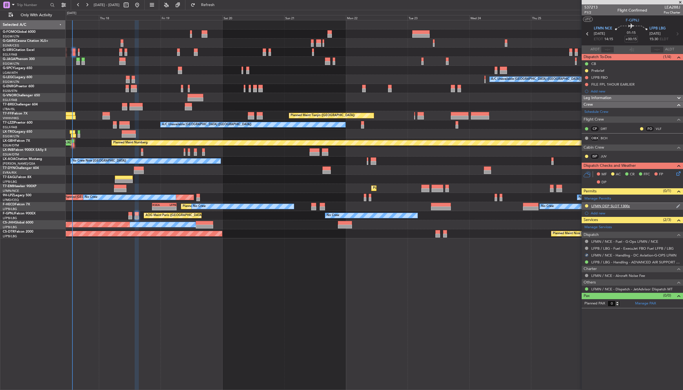
click at [601, 205] on div "LFMN DEP SLOT 1300z" at bounding box center [610, 206] width 39 height 5
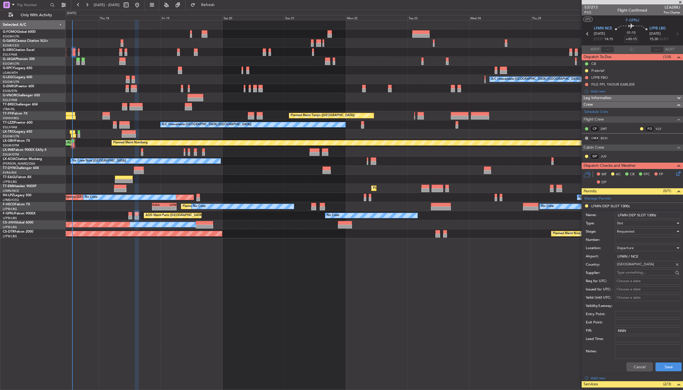
drag, startPoint x: 624, startPoint y: 241, endPoint x: 625, endPoint y: 233, distance: 8.1
click at [624, 241] on input "Number:" at bounding box center [648, 240] width 67 height 7
paste input "LFMND000089153"
type input "LFMND000089153"
click at [625, 231] on span "Requested" at bounding box center [625, 231] width 17 height 5
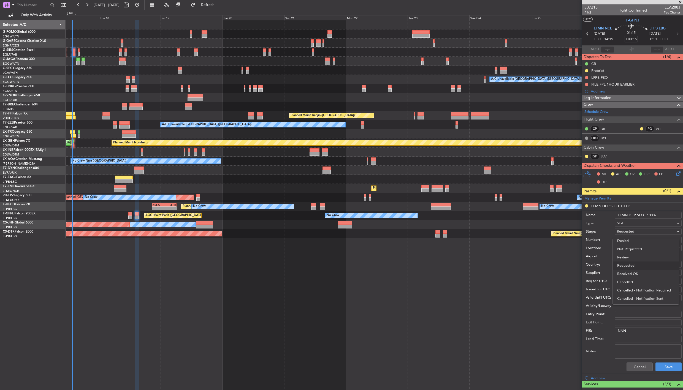
click at [630, 272] on span "Received OK" at bounding box center [645, 274] width 57 height 8
click at [664, 366] on button "Save" at bounding box center [668, 367] width 26 height 9
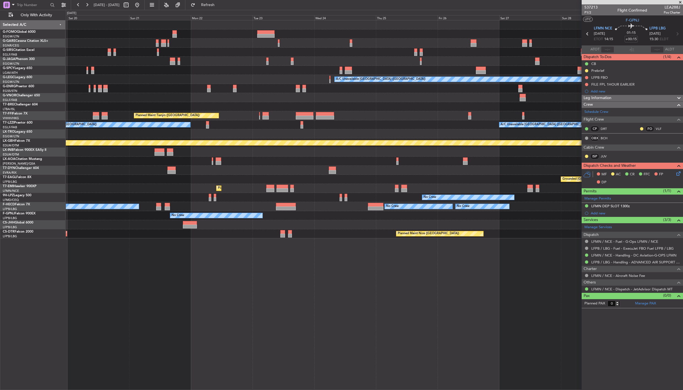
click at [189, 179] on div "A/C Unavailable London (Luton) Planned Maint Tianjin (Binhai) - - LIML 14:00 Z …" at bounding box center [374, 129] width 617 height 218
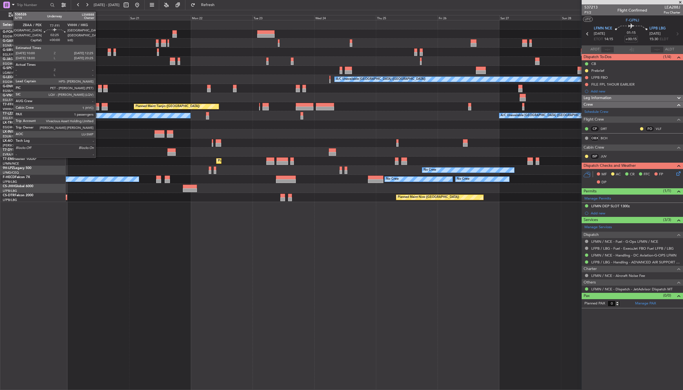
click at [98, 105] on div at bounding box center [96, 105] width 6 height 4
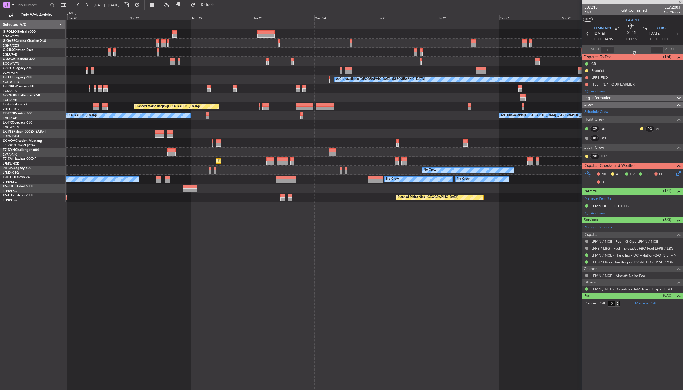
type input "1"
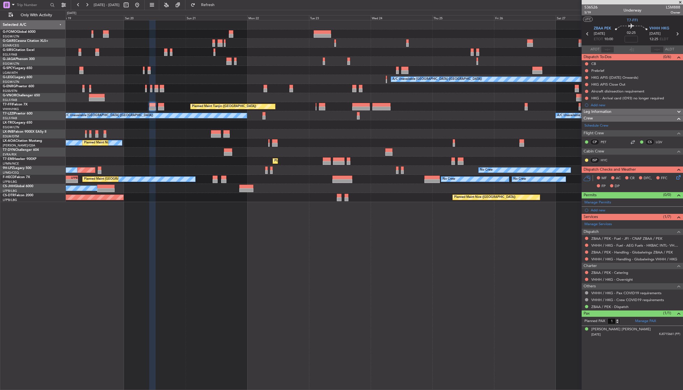
click at [469, 211] on div "A/C Unavailable London (Luton) Planned Maint Tianjin (Binhai) - - LIML 14:00 Z …" at bounding box center [374, 205] width 617 height 370
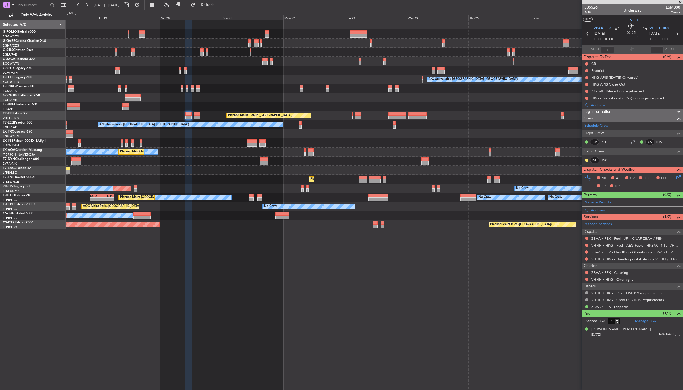
click at [588, 34] on icon at bounding box center [587, 33] width 7 height 7
type input "+00:25"
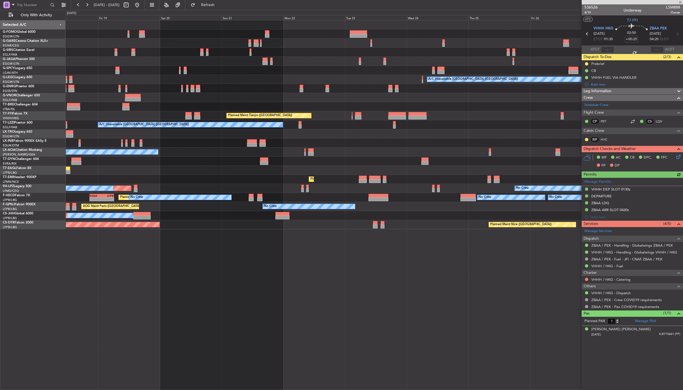
click at [677, 34] on icon at bounding box center [677, 33] width 7 height 7
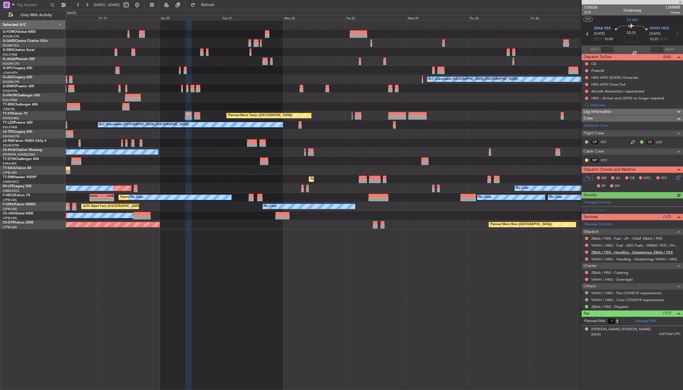
click at [609, 253] on link "ZBAA / PEK - Handling - Globalwings ZBAA / PEK" at bounding box center [632, 252] width 82 height 5
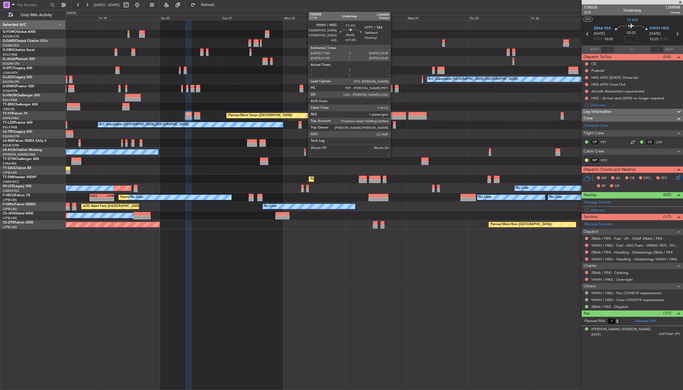
click at [392, 115] on div at bounding box center [397, 114] width 18 height 4
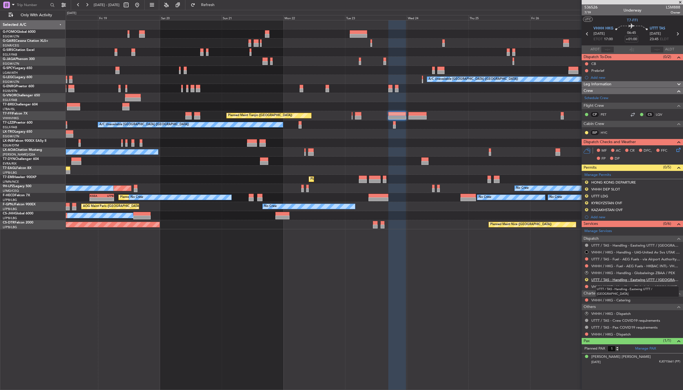
click at [602, 280] on link "UTTT / TAS - Handling - Eastwing UTTT / TAS" at bounding box center [635, 280] width 89 height 5
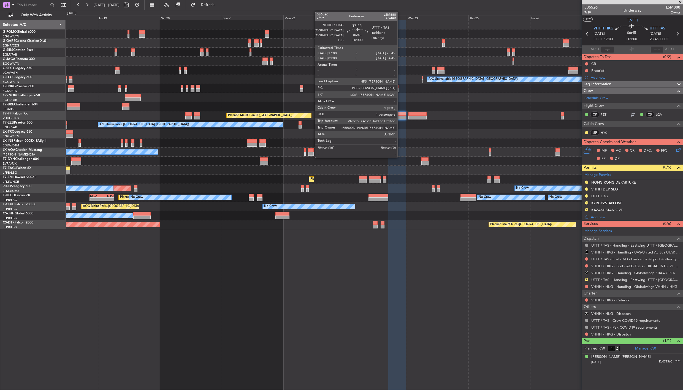
click at [400, 115] on div at bounding box center [397, 114] width 18 height 4
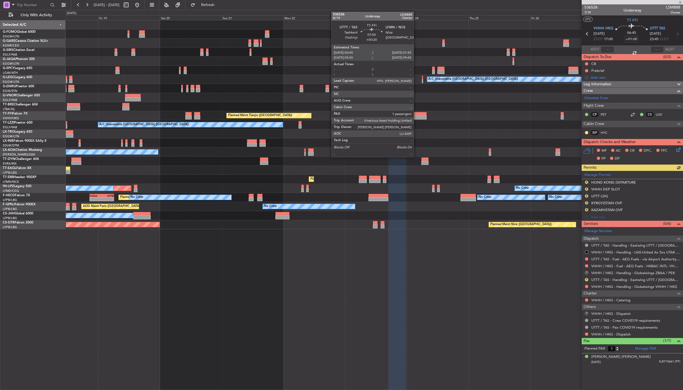
click at [416, 115] on div at bounding box center [417, 114] width 18 height 4
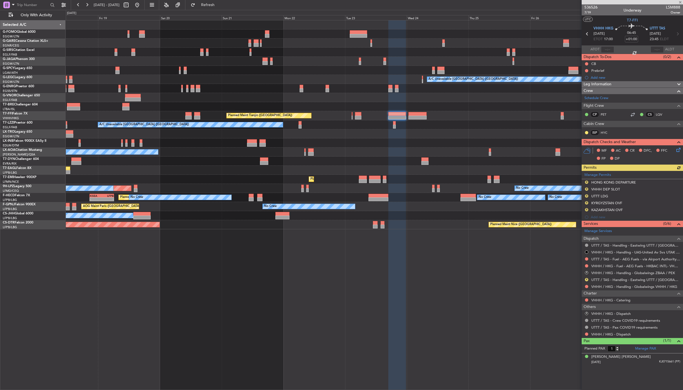
type input "+00:20"
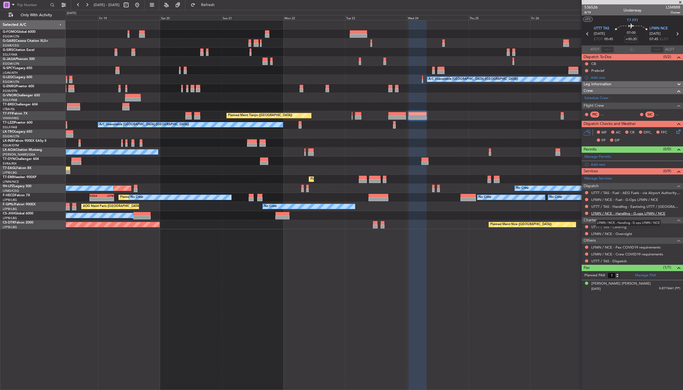
click at [614, 211] on link "LFMN / NCE - Handling - G.ops LFMN / NCE" at bounding box center [628, 213] width 74 height 5
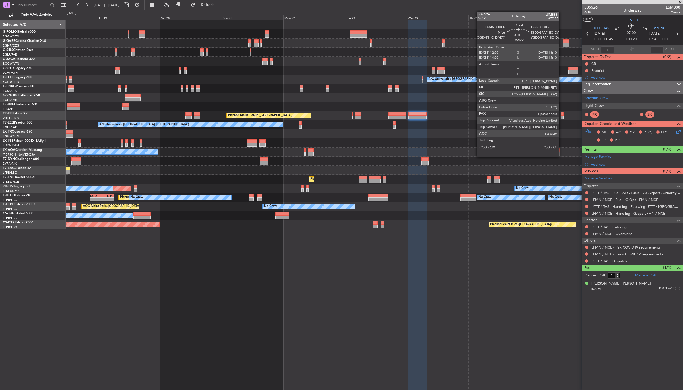
click at [562, 115] on div at bounding box center [562, 114] width 3 height 4
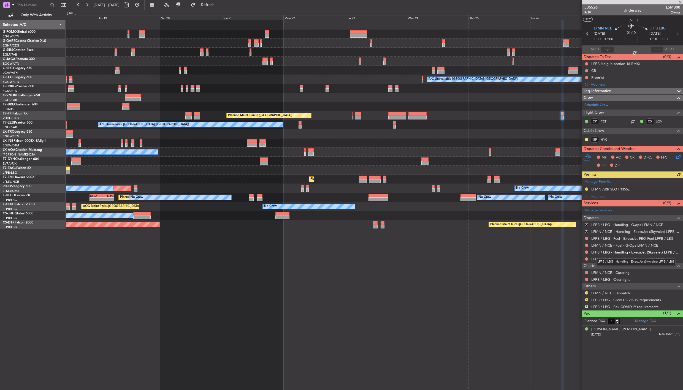
click at [598, 251] on link "LFPB / LBG - Handling - ExecuJet (Skyvalet) LFPB / LBG" at bounding box center [635, 252] width 89 height 5
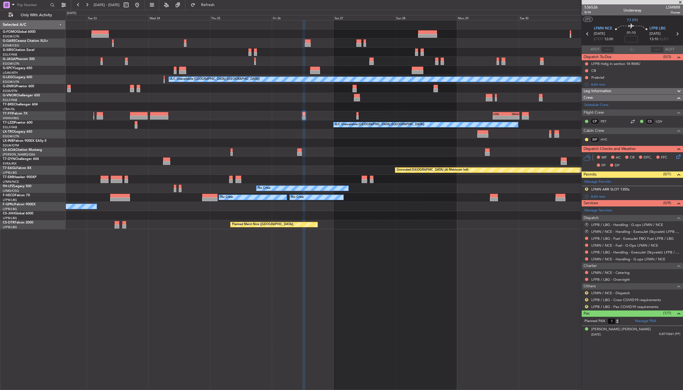
click at [237, 161] on div "A/C Unavailable London (Luton) - - LIML 14:00 Z ZBAA 00:25 Z Planned Maint Tian…" at bounding box center [374, 124] width 617 height 209
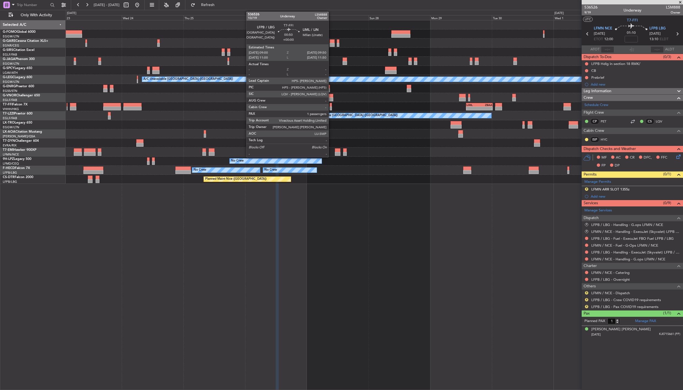
click at [331, 107] on div at bounding box center [331, 109] width 2 height 4
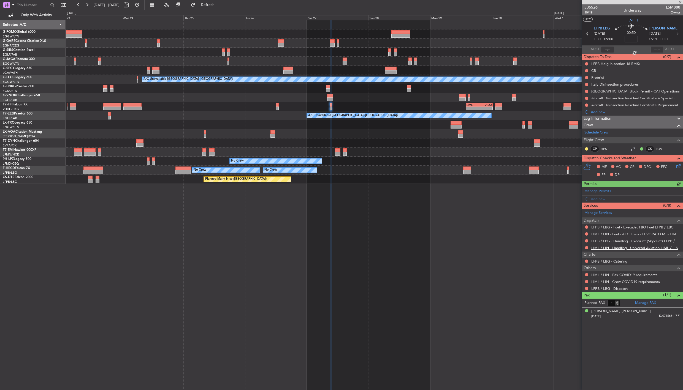
click at [602, 246] on link "LIML / LIN - Handling - Universal Aviation LIML / LIN" at bounding box center [634, 248] width 87 height 5
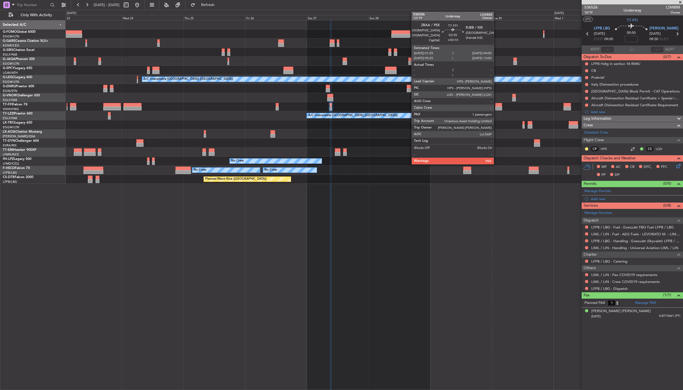
click at [497, 106] on div at bounding box center [498, 105] width 7 height 4
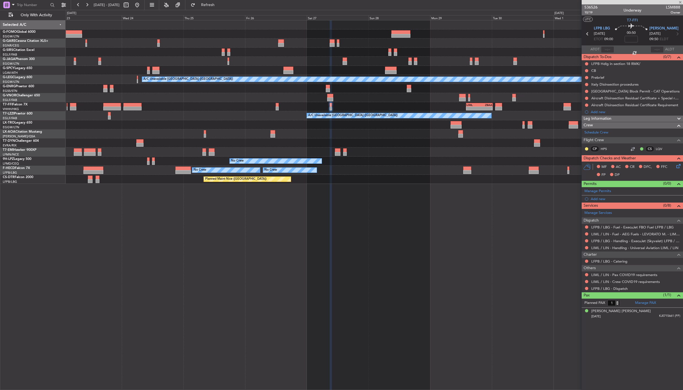
type input "+00:10"
type input "5"
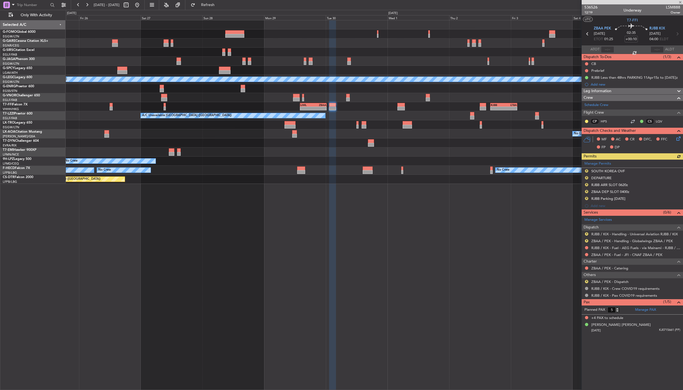
click at [249, 170] on div "A/C Unavailable London (Luton) - - LIML 14:00 Z ZBAA 00:25 Z - - RJBB 16:00 Z L…" at bounding box center [374, 102] width 617 height 164
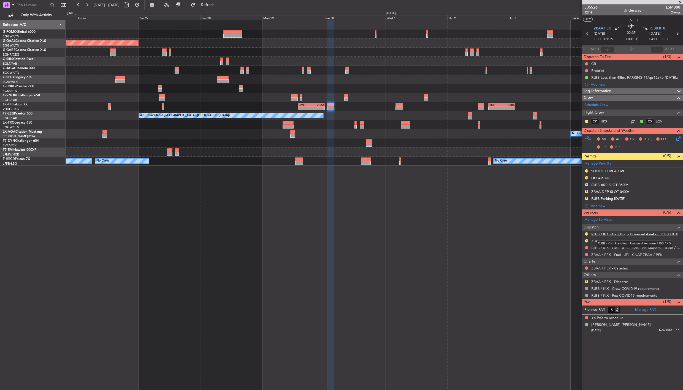
click at [617, 235] on link "RJBB / KIX - Handling - Universal Aviation RJBB / KIX" at bounding box center [634, 234] width 86 height 5
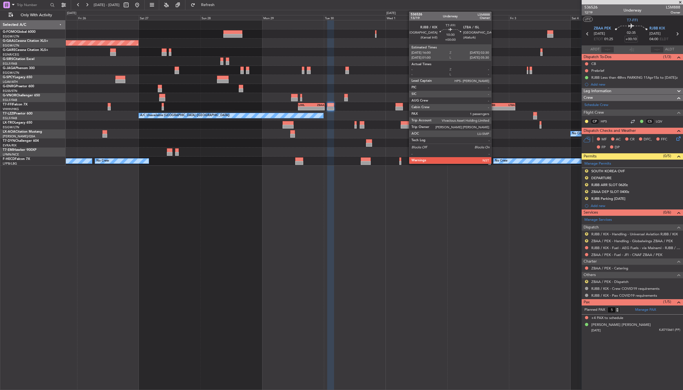
click at [494, 108] on div "-" at bounding box center [495, 108] width 13 height 3
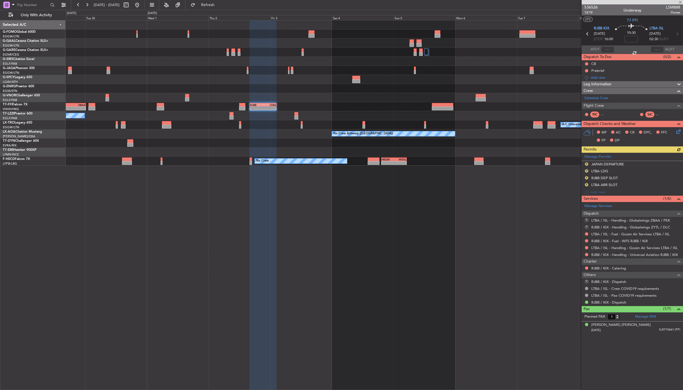
click at [248, 152] on div "- - LIML 14:00 Z ZBAA 00:25 Z - - RJBB 16:00 Z LTBA 02:30 Z Planned Maint Genev…" at bounding box center [374, 92] width 617 height 145
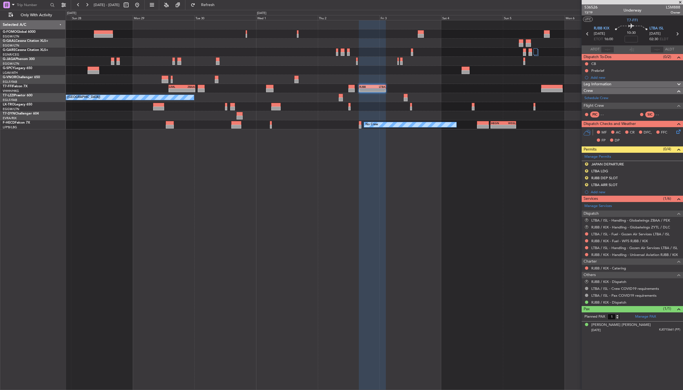
click at [283, 137] on div "Planned Maint Dusseldorf - - LIML 14:00 Z ZBAA 00:25 Z - - RJBB 16:00 Z LTBA 02…" at bounding box center [374, 205] width 617 height 370
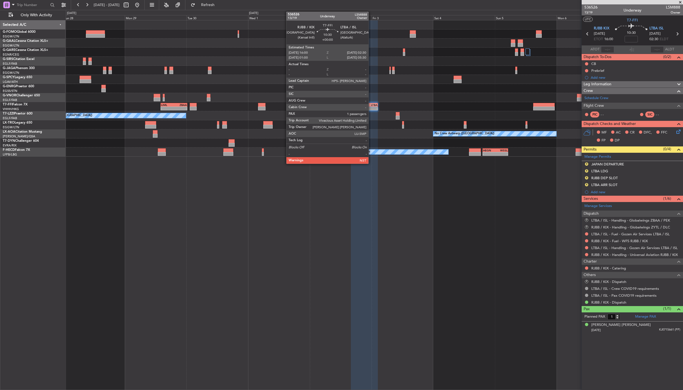
click at [371, 104] on div "LTBA" at bounding box center [370, 104] width 13 height 3
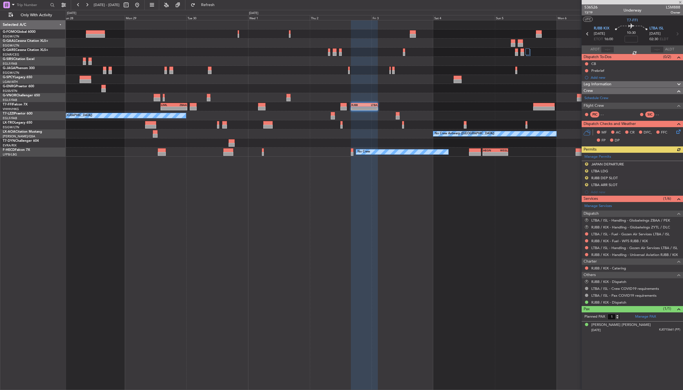
click at [371, 104] on div "LTBA" at bounding box center [370, 104] width 13 height 3
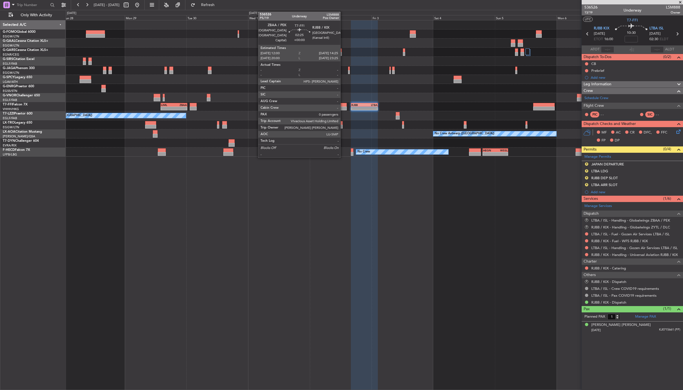
click at [343, 105] on div at bounding box center [343, 105] width 6 height 4
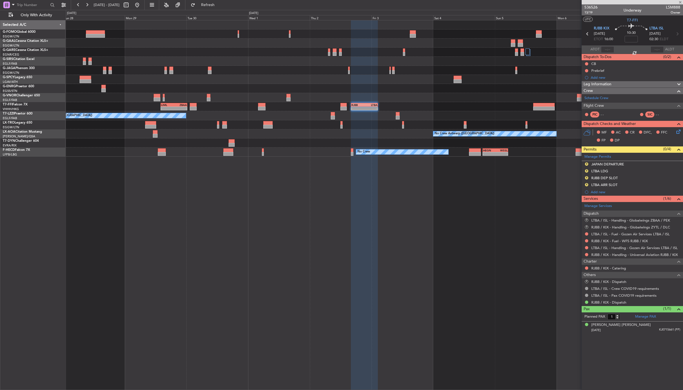
type input "0"
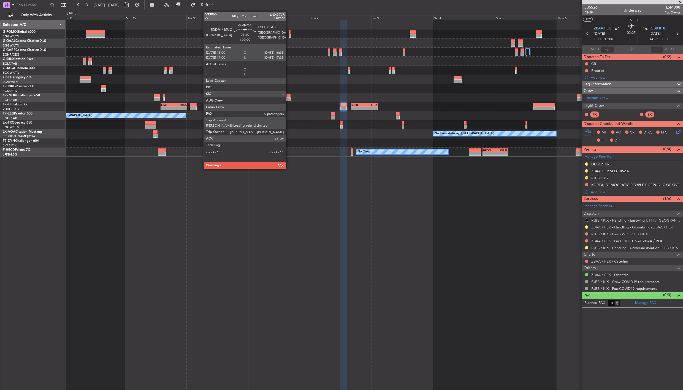
click at [289, 96] on div at bounding box center [288, 96] width 4 height 4
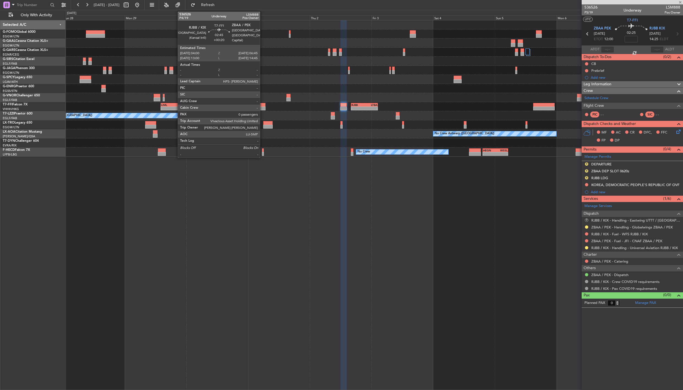
click at [263, 105] on div at bounding box center [261, 105] width 7 height 4
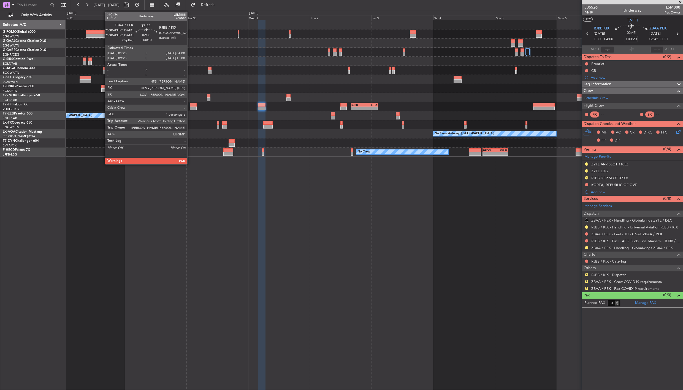
click at [190, 107] on div at bounding box center [193, 109] width 7 height 4
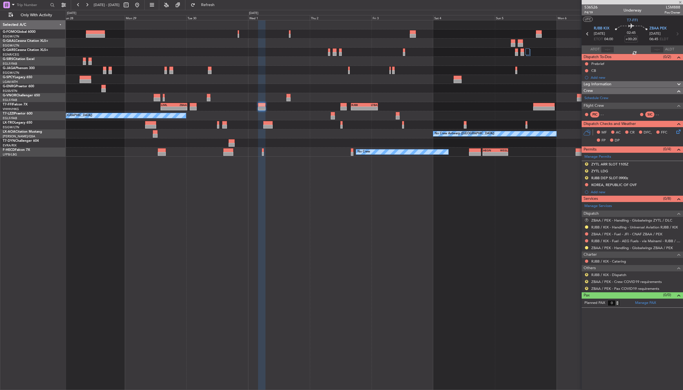
type input "+00:10"
type input "5"
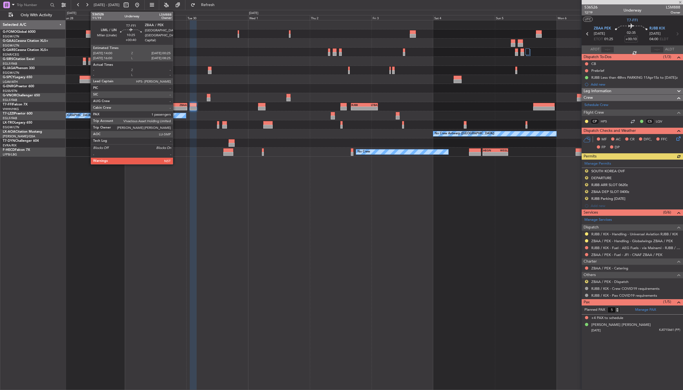
click at [176, 104] on div "ZBAA" at bounding box center [180, 104] width 13 height 3
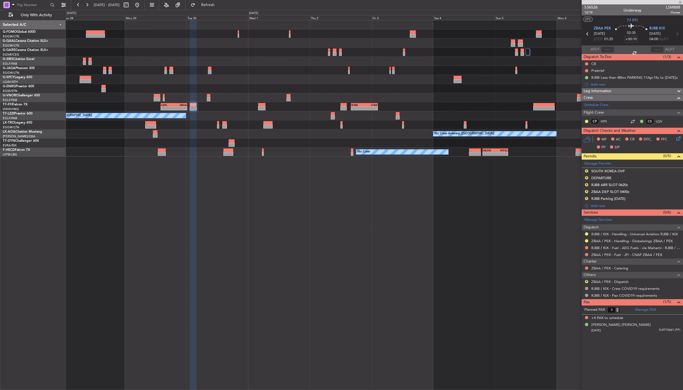
type input "+00:40"
type input "1"
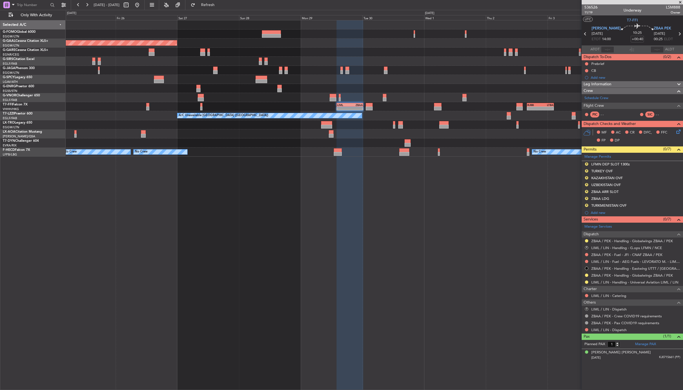
click at [365, 114] on div "Planned Maint Dusseldorf - - LIML 14:00 Z ZBAA 00:25 Z - - RJBB 16:00 Z LTBA 02…" at bounding box center [374, 88] width 617 height 136
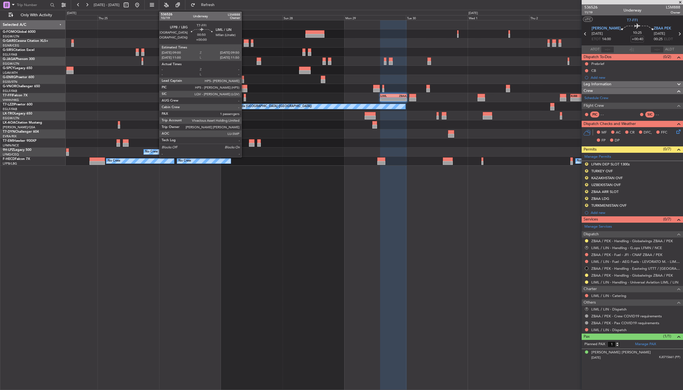
click at [244, 98] on div at bounding box center [245, 99] width 2 height 4
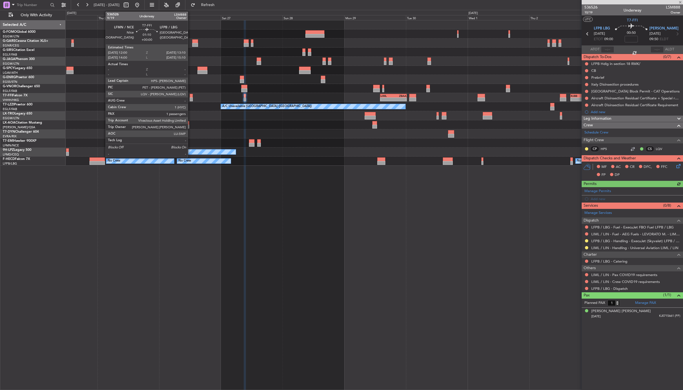
click at [191, 98] on div at bounding box center [191, 99] width 3 height 4
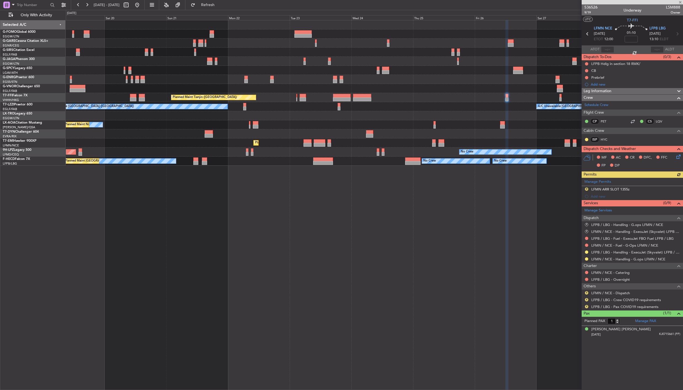
click at [469, 127] on div "Planned Maint Tianjin (Binhai) - - LIML 14:00 Z ZBAA 00:25 Z A/C Unavailable Lo…" at bounding box center [374, 92] width 617 height 145
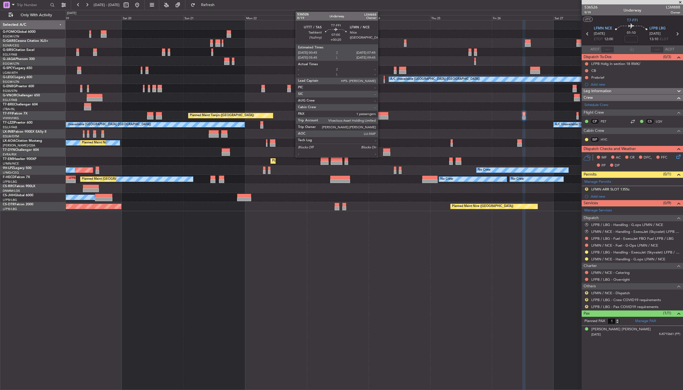
click at [381, 117] on div at bounding box center [379, 118] width 18 height 4
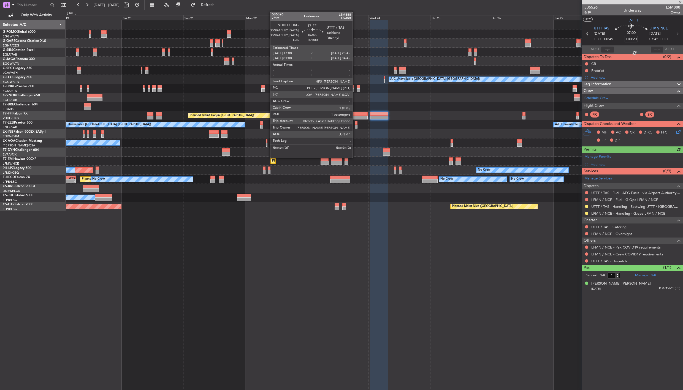
click at [355, 114] on div at bounding box center [359, 114] width 18 height 4
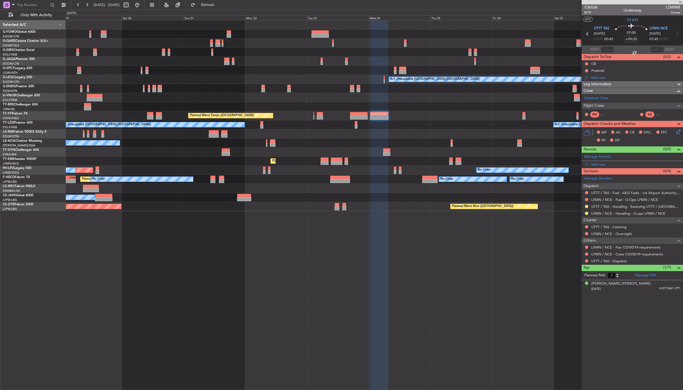
type input "+01:00"
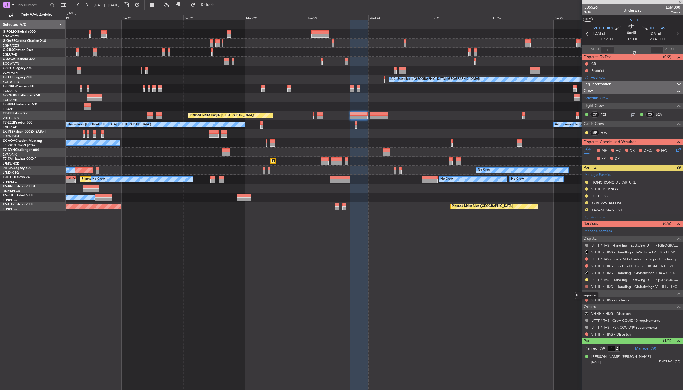
click at [586, 286] on button at bounding box center [586, 286] width 3 height 3
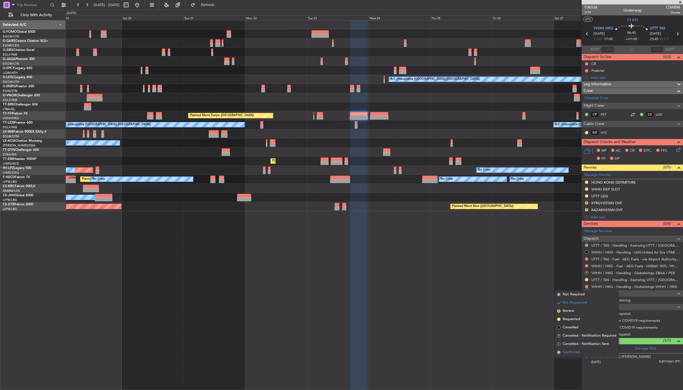
click at [565, 354] on span "Confirmed" at bounding box center [571, 353] width 17 height 6
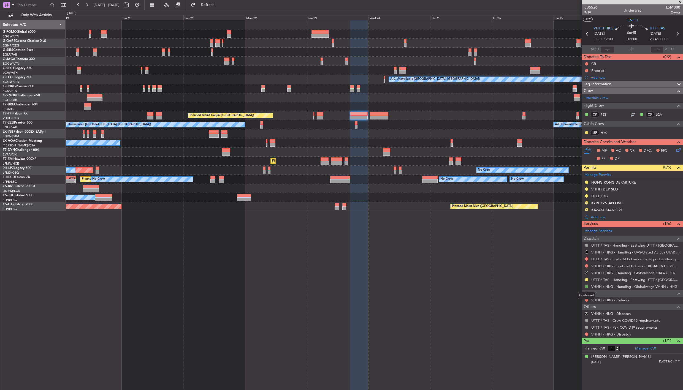
click at [587, 287] on button at bounding box center [586, 286] width 3 height 3
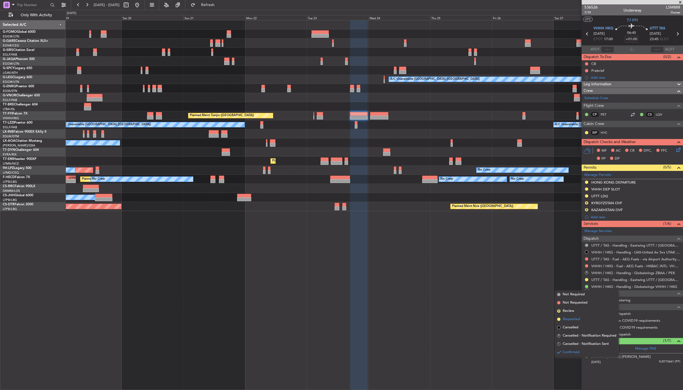
click at [578, 320] on span "Requested" at bounding box center [571, 320] width 17 height 6
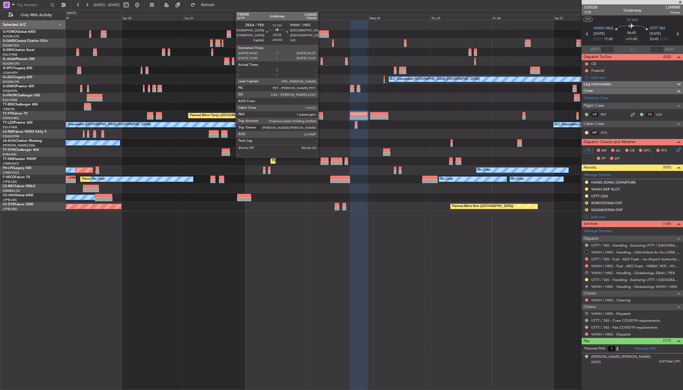
click at [321, 116] on div at bounding box center [320, 118] width 6 height 4
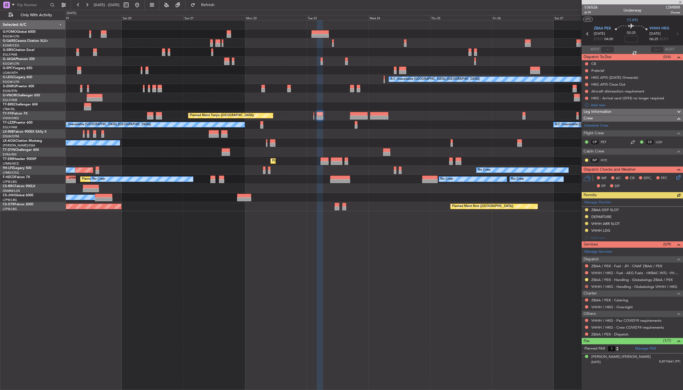
click at [588, 287] on button at bounding box center [586, 286] width 3 height 3
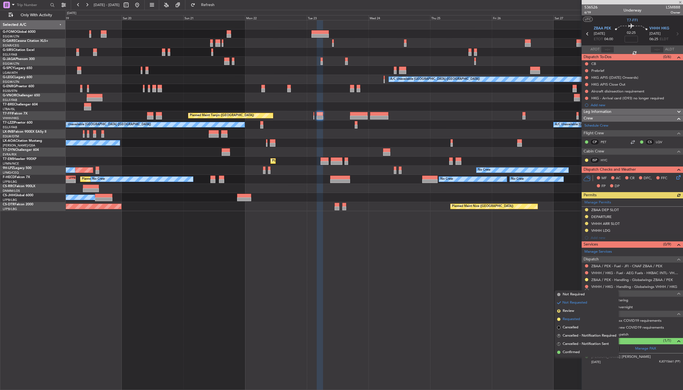
click at [568, 318] on span "Requested" at bounding box center [571, 320] width 17 height 6
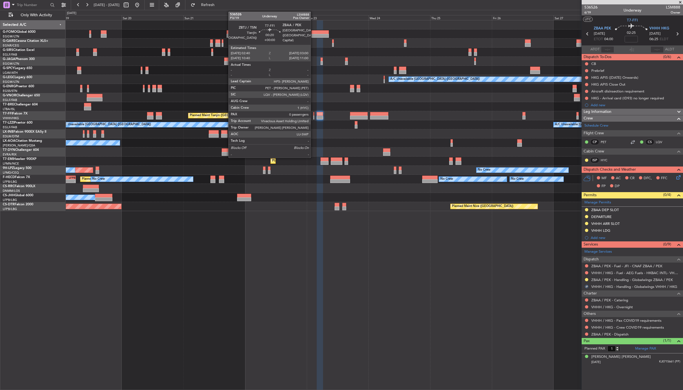
click at [313, 116] on div at bounding box center [313, 118] width 1 height 4
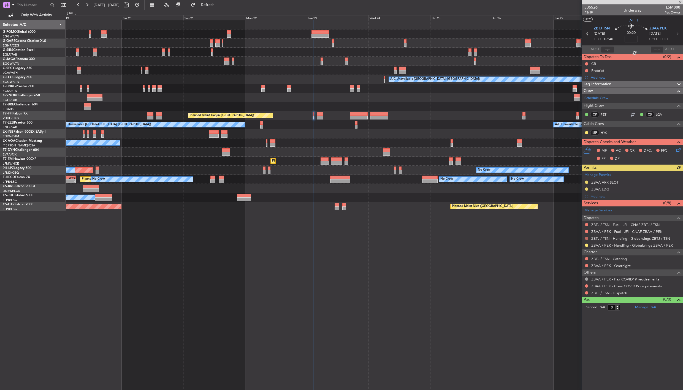
click at [586, 238] on button at bounding box center [586, 238] width 3 height 3
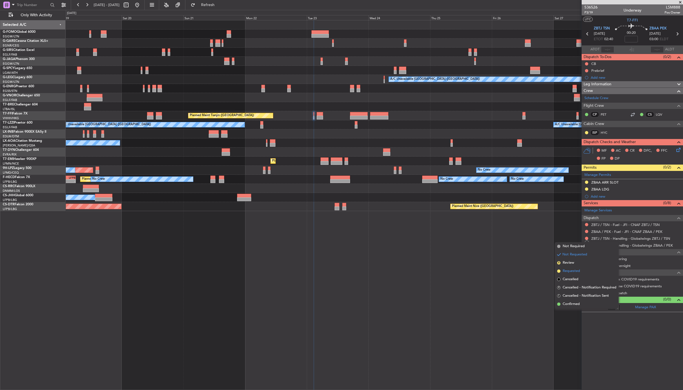
click at [565, 271] on span "Requested" at bounding box center [571, 272] width 17 height 6
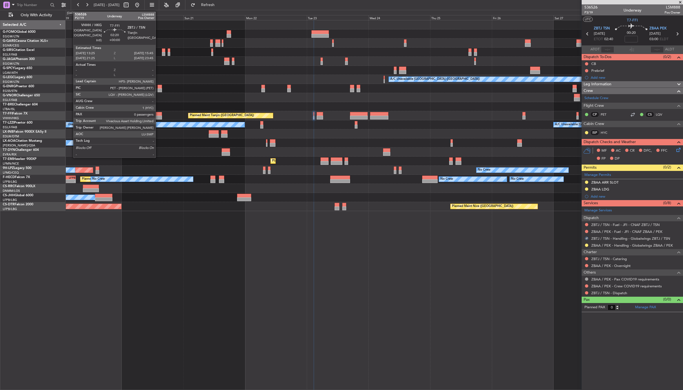
click at [158, 115] on div at bounding box center [159, 114] width 6 height 4
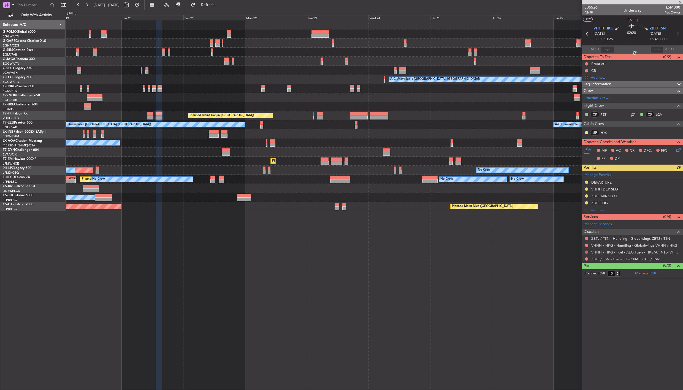
click at [587, 252] on button at bounding box center [586, 252] width 3 height 3
drag, startPoint x: 576, startPoint y: 284, endPoint x: 581, endPoint y: 274, distance: 12.0
click at [576, 284] on span "Requested" at bounding box center [571, 285] width 17 height 6
click at [586, 259] on button at bounding box center [586, 259] width 3 height 3
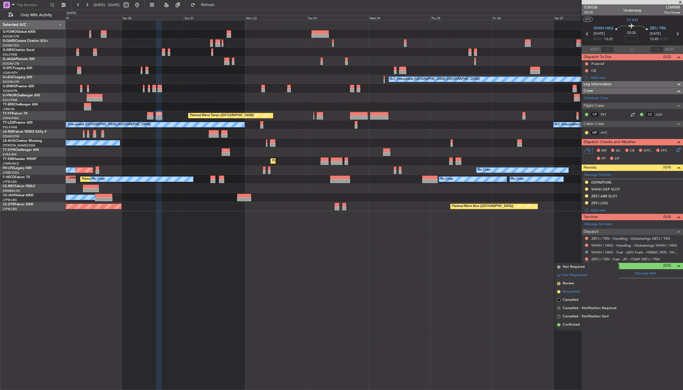
click at [578, 290] on span "Requested" at bounding box center [571, 292] width 17 height 6
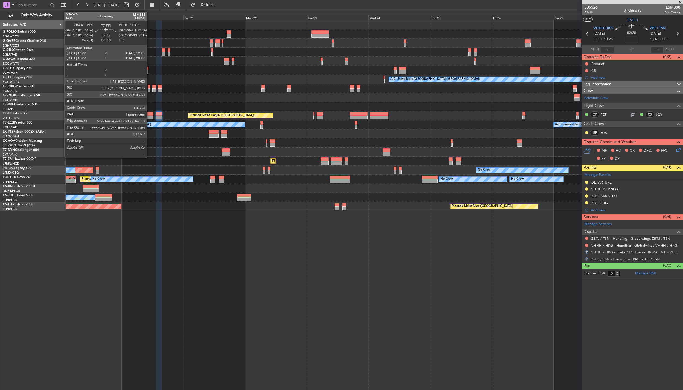
click at [150, 116] on div at bounding box center [150, 118] width 6 height 4
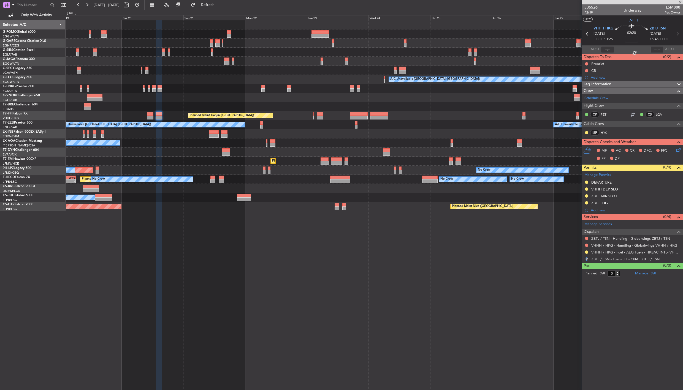
type input "1"
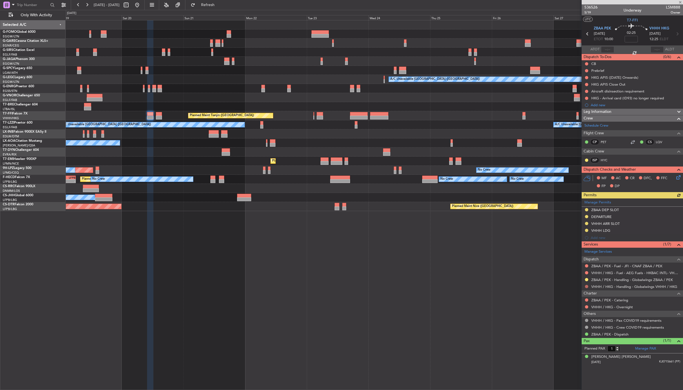
click at [587, 287] on button at bounding box center [586, 286] width 3 height 3
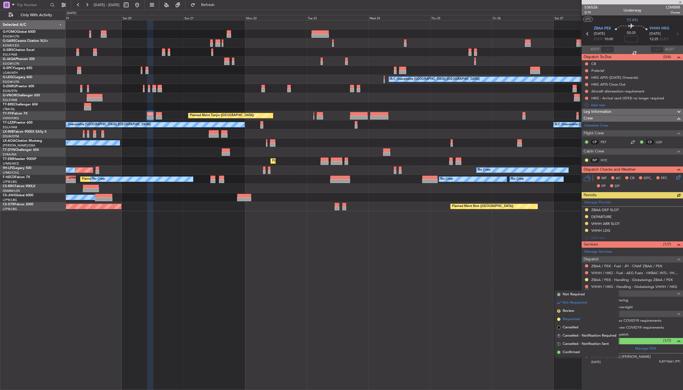
click at [575, 319] on span "Requested" at bounding box center [571, 320] width 17 height 6
